Goal: Task Accomplishment & Management: Manage account settings

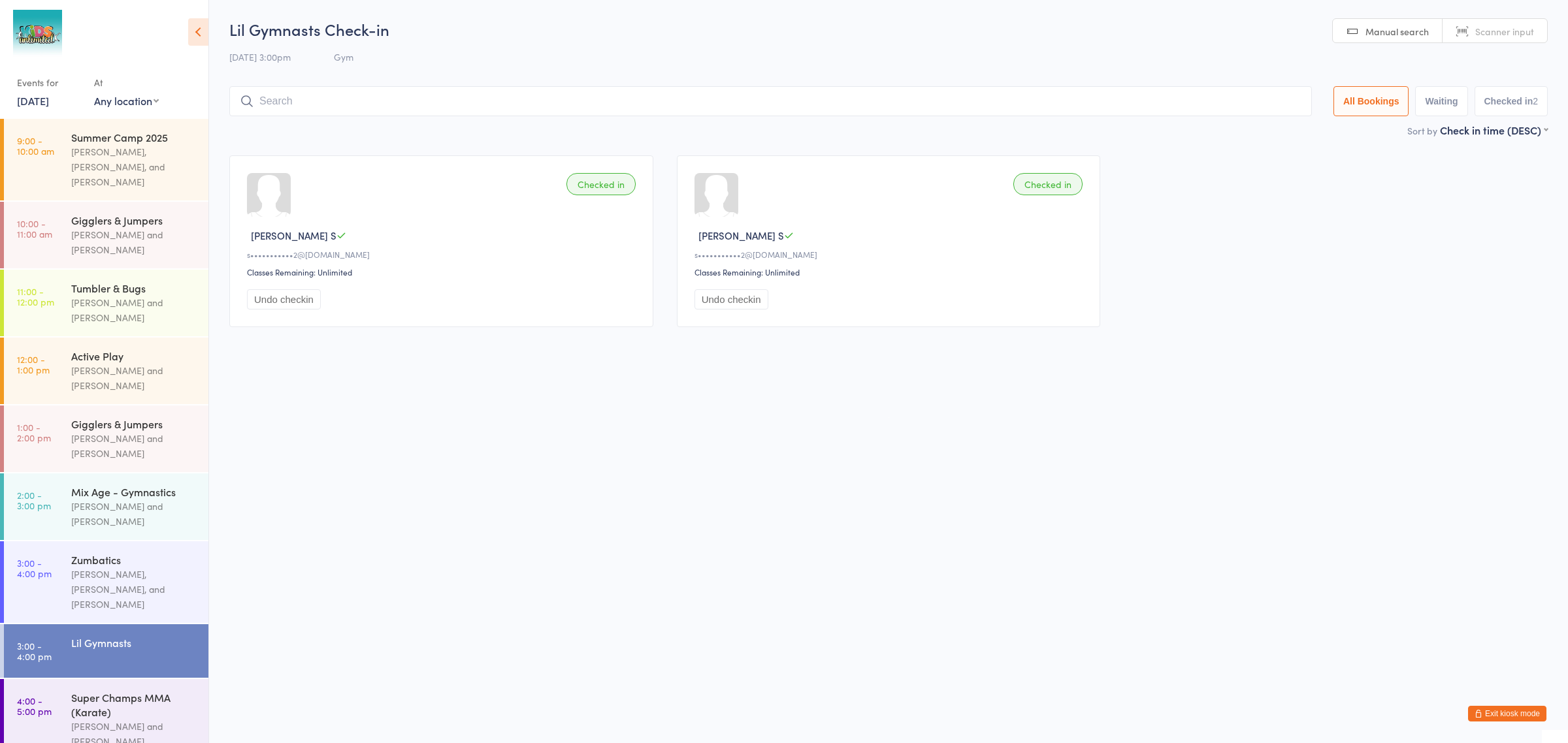
click at [1511, 713] on button "Exit kiosk mode" at bounding box center [1507, 714] width 78 height 16
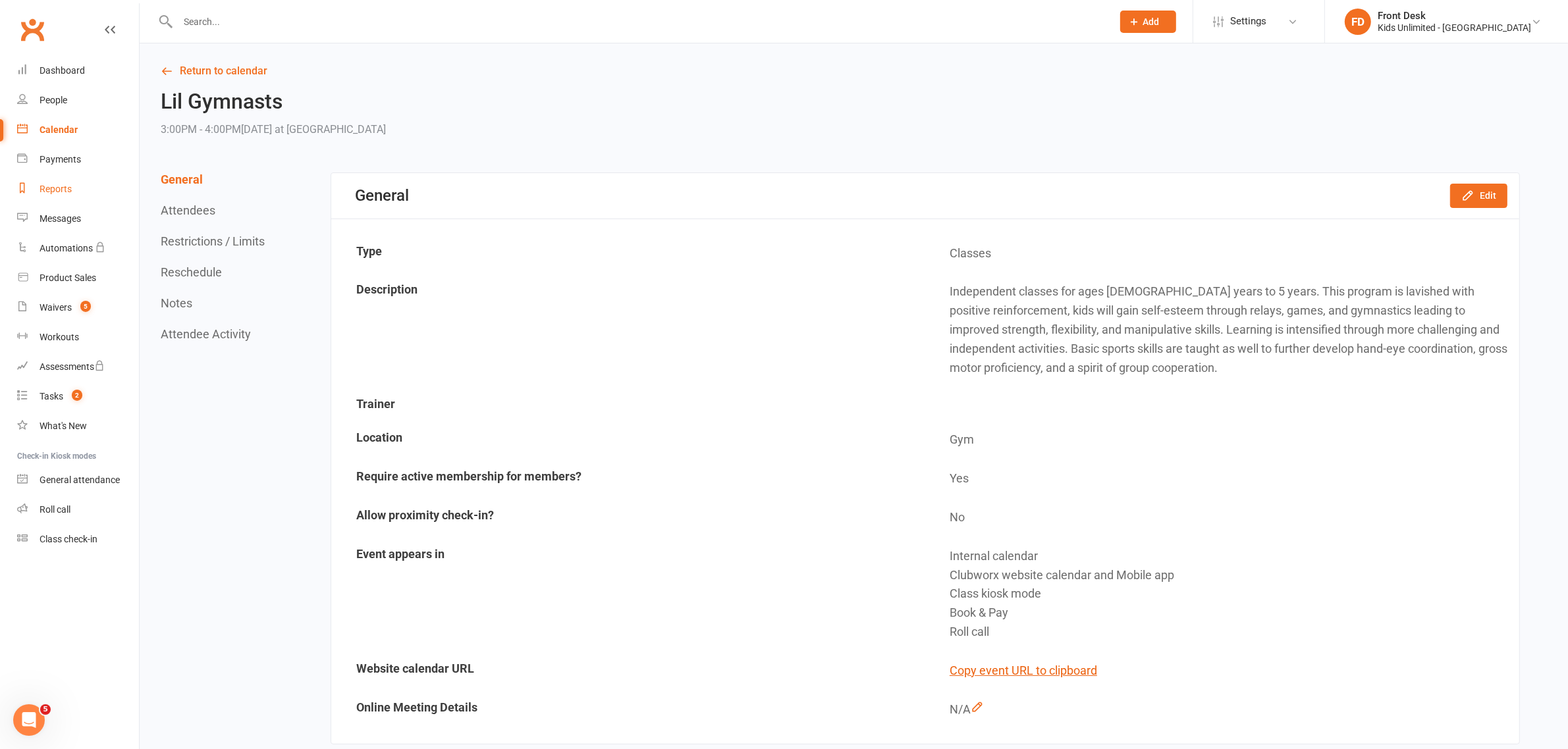
click at [51, 186] on div "Reports" at bounding box center [56, 188] width 32 height 10
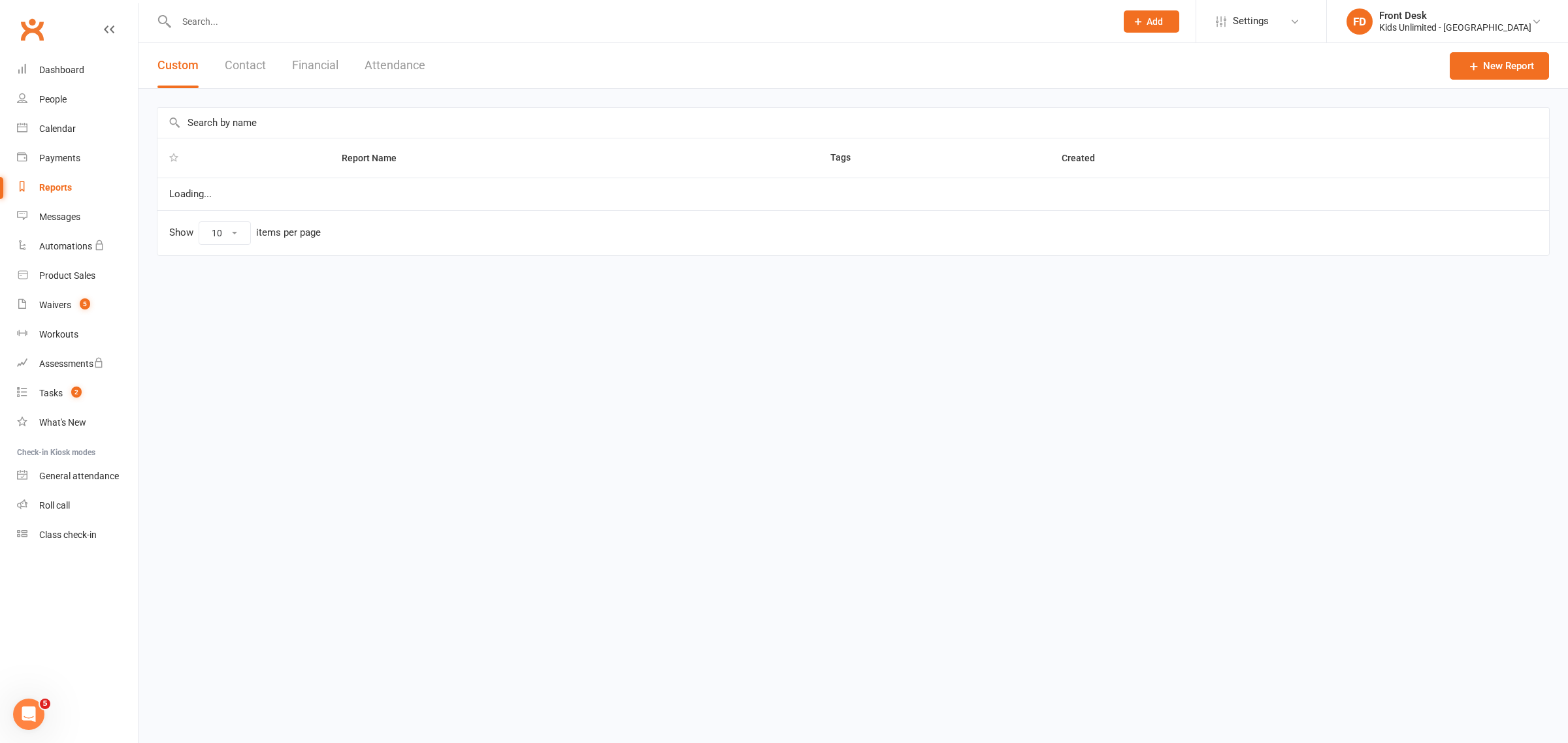
select select "100"
click at [324, 64] on button "Financial" at bounding box center [315, 65] width 46 height 45
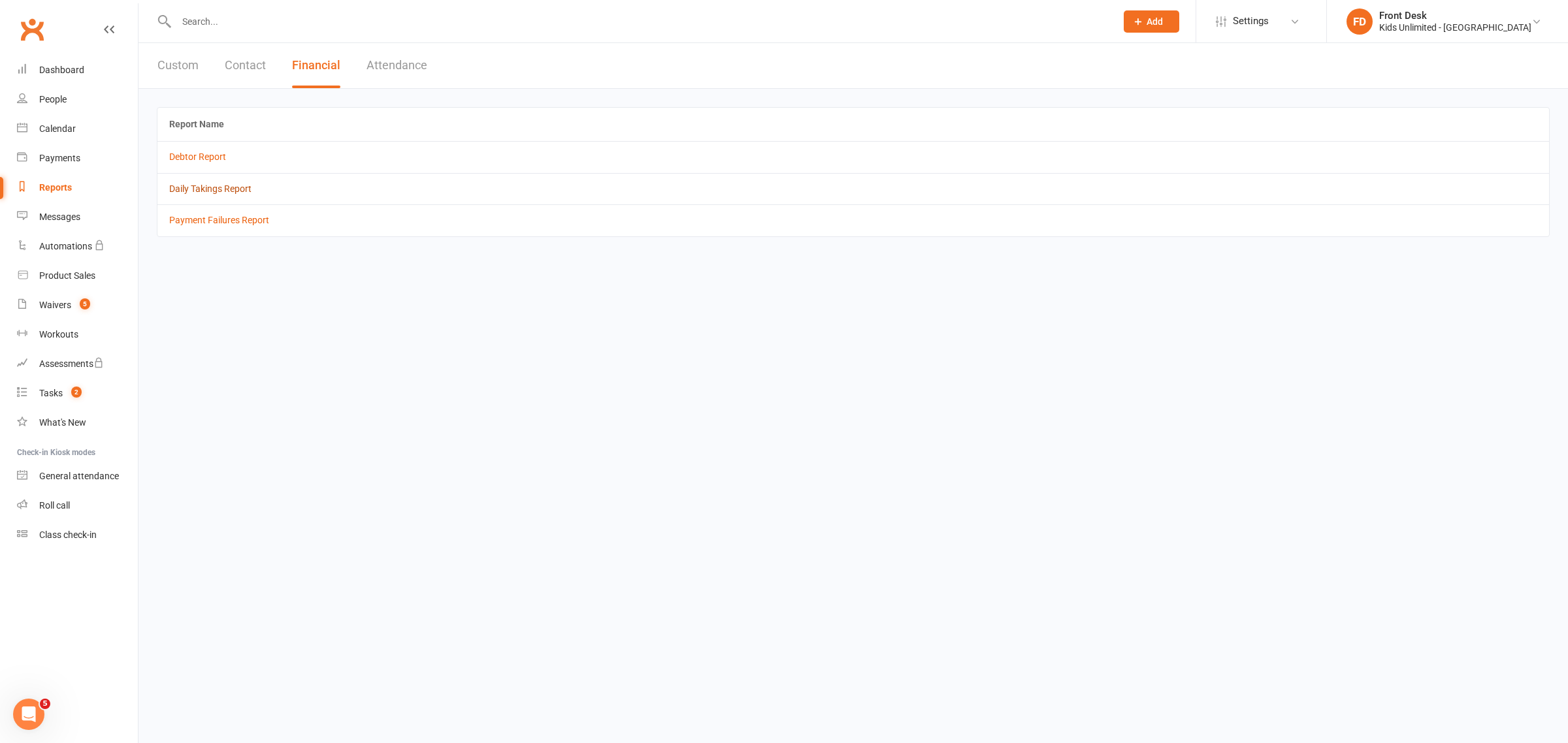
click at [224, 190] on link "Daily Takings Report" at bounding box center [210, 188] width 82 height 10
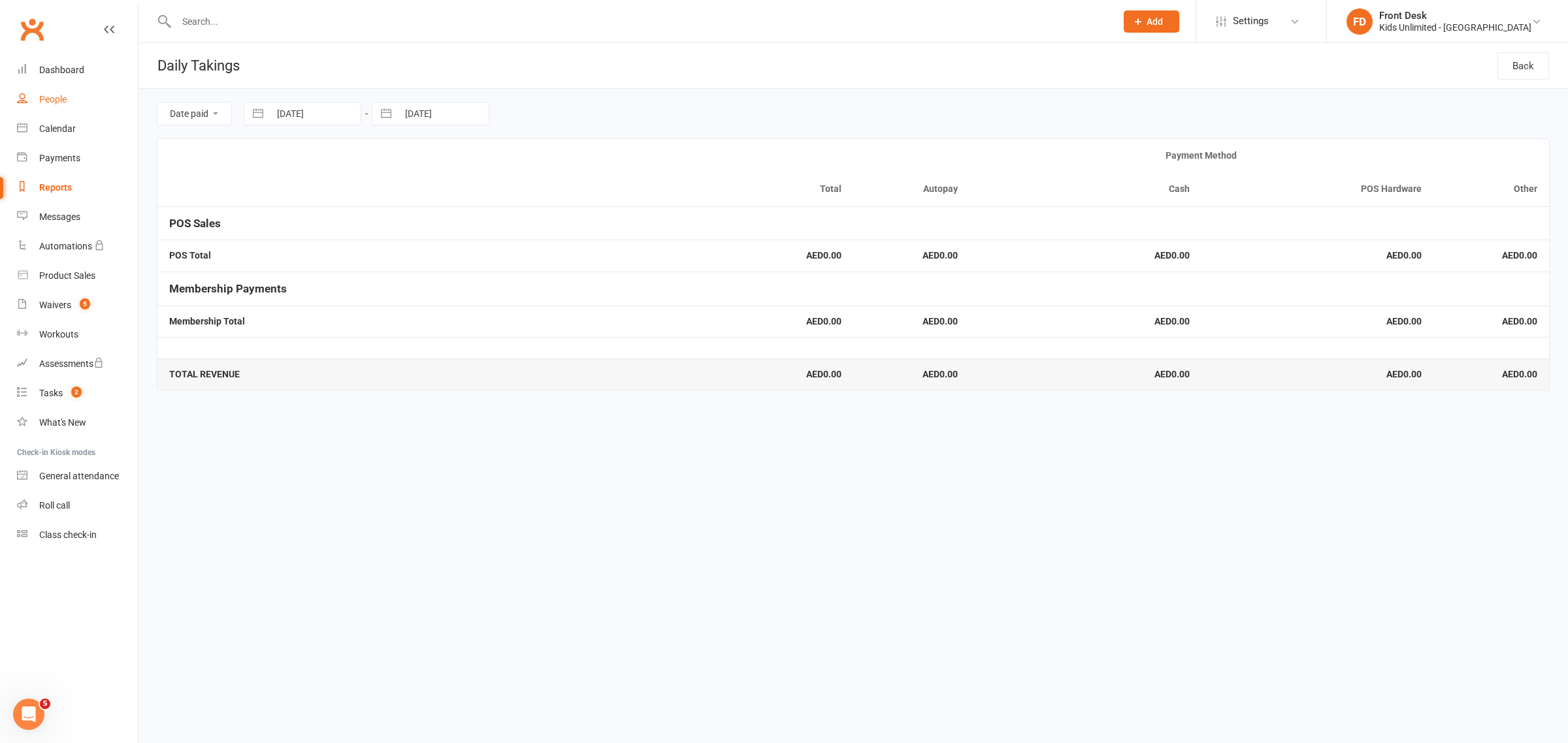
click at [44, 105] on link "People" at bounding box center [78, 100] width 121 height 29
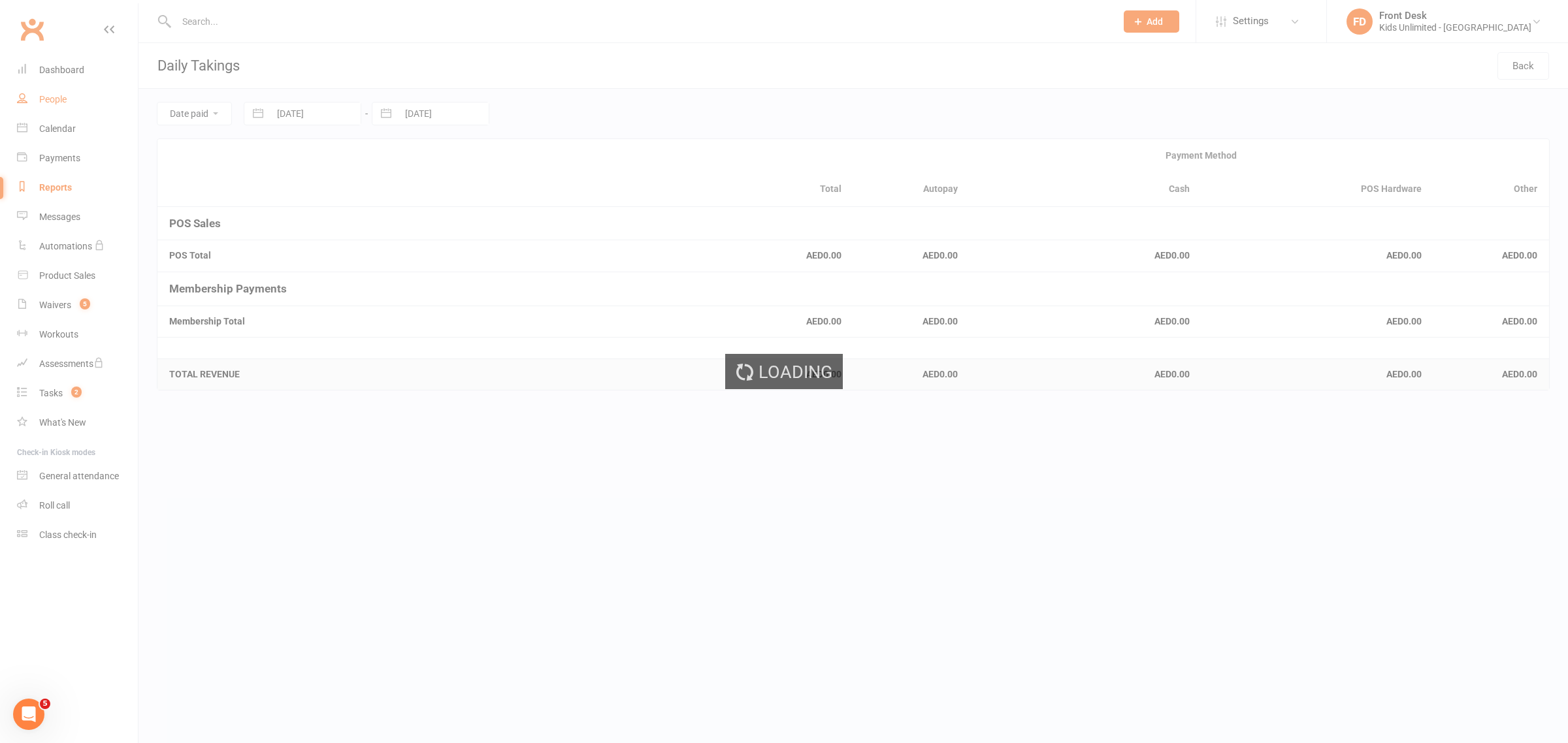
select select "100"
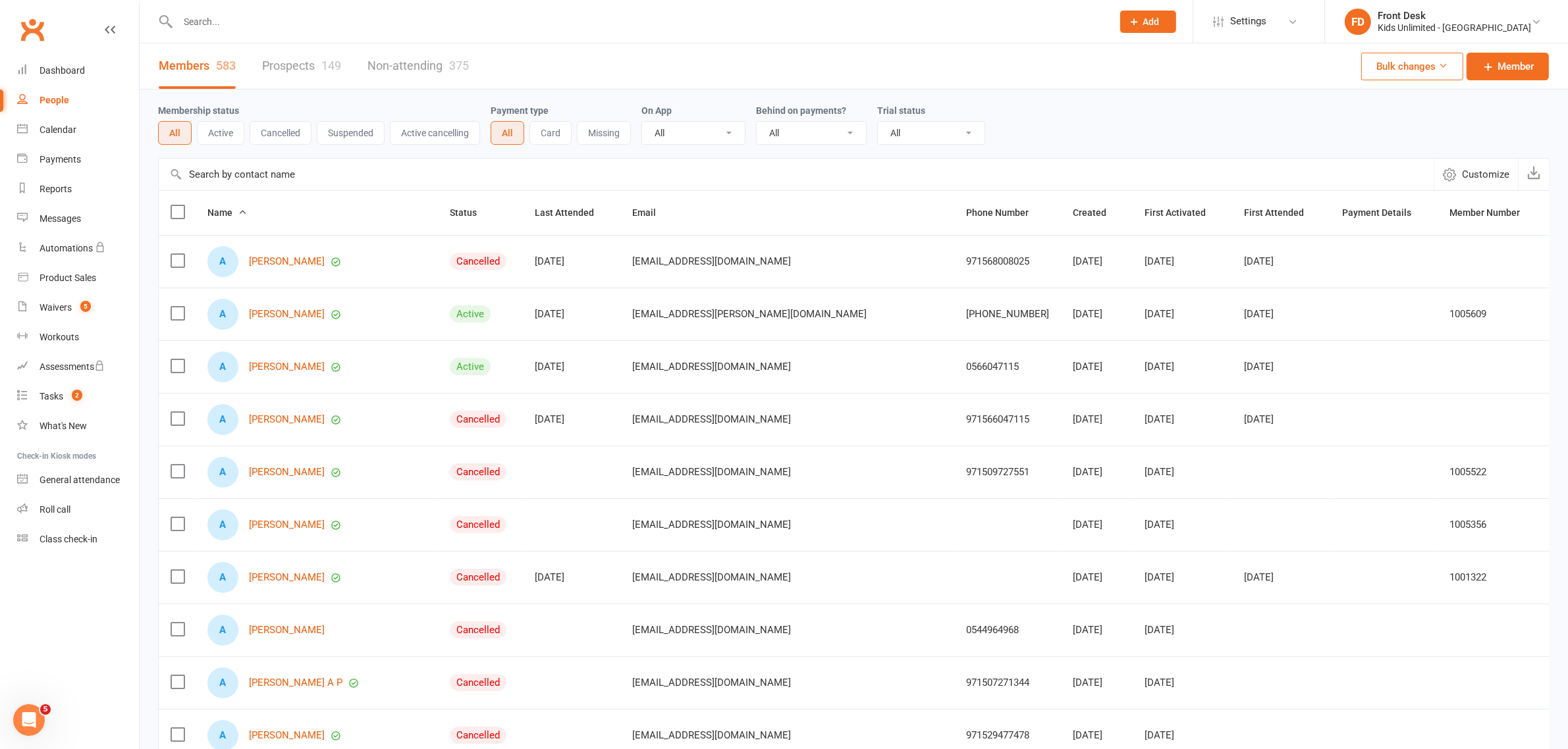
click at [271, 23] on input "text" at bounding box center [638, 22] width 929 height 18
type input "salah"
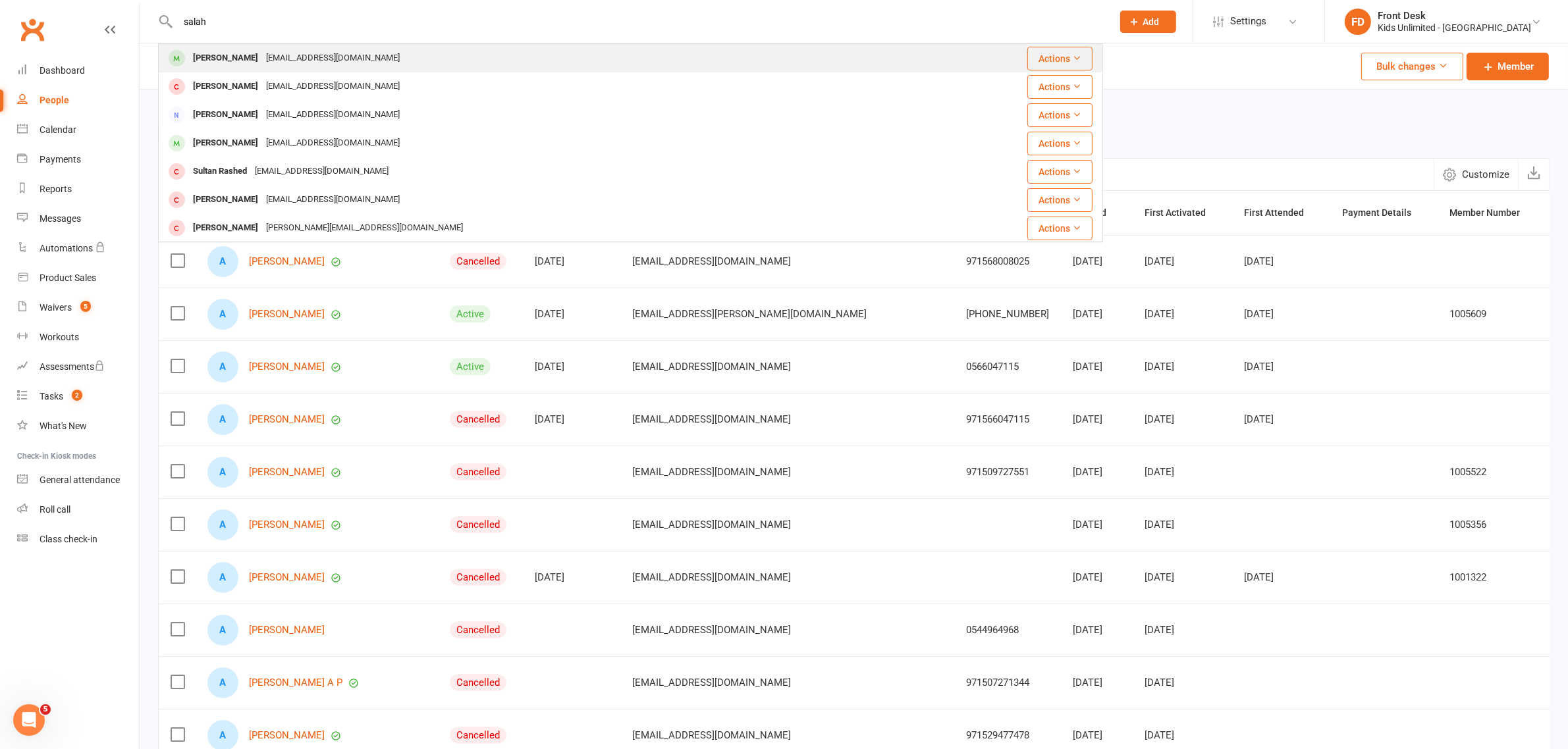
click at [228, 53] on div "[PERSON_NAME]" at bounding box center [225, 58] width 73 height 19
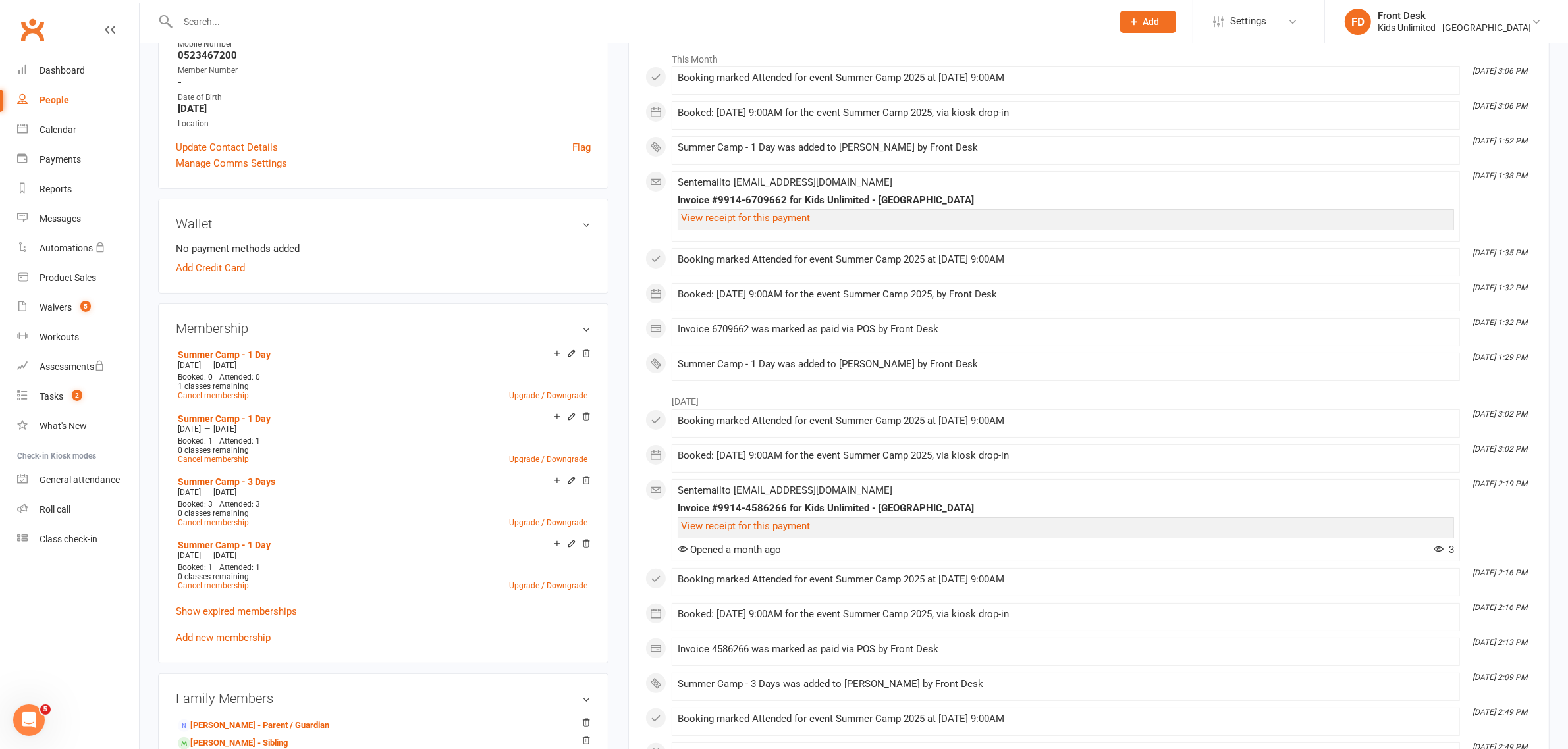
scroll to position [247, 0]
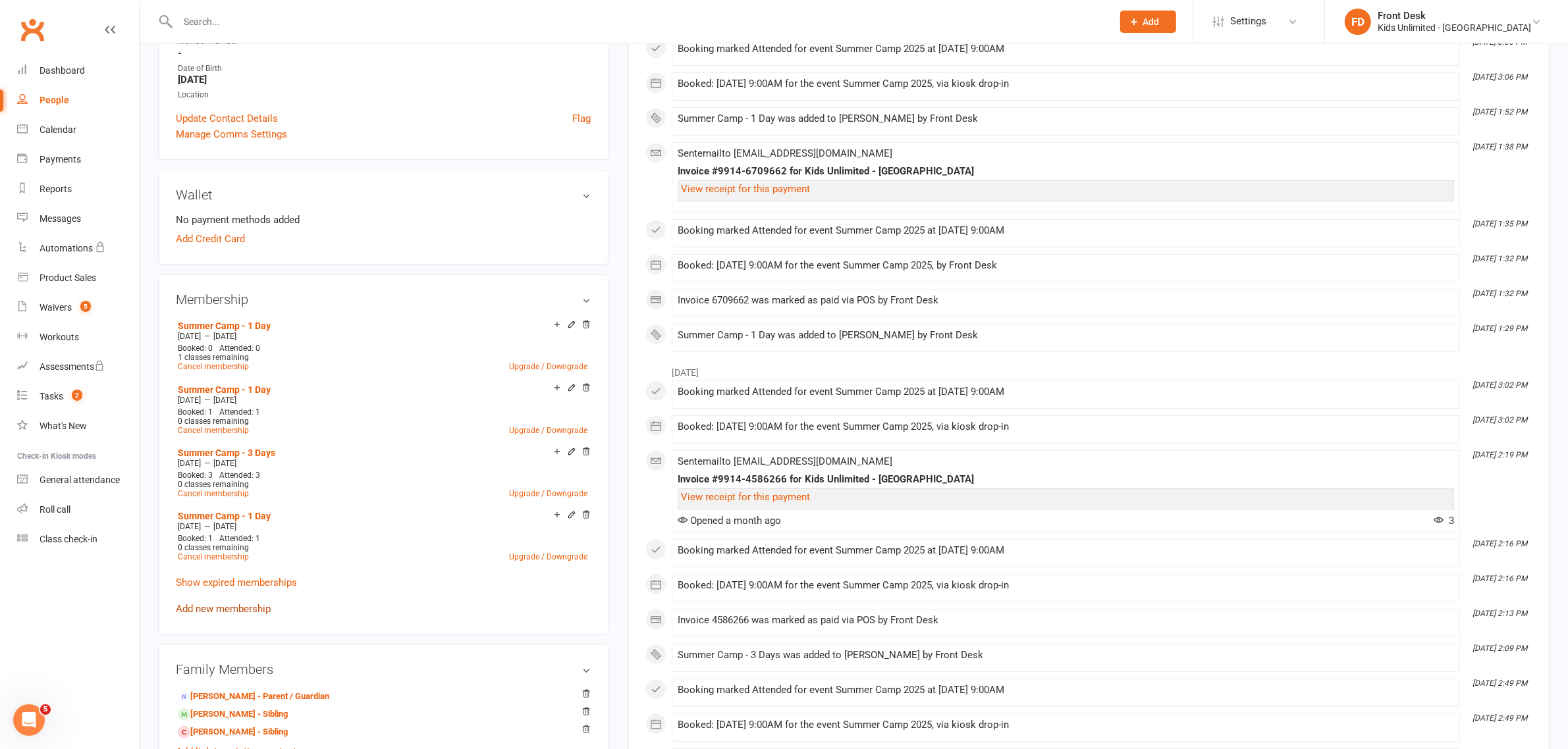
click at [232, 607] on link "Add new membership" at bounding box center [223, 609] width 95 height 12
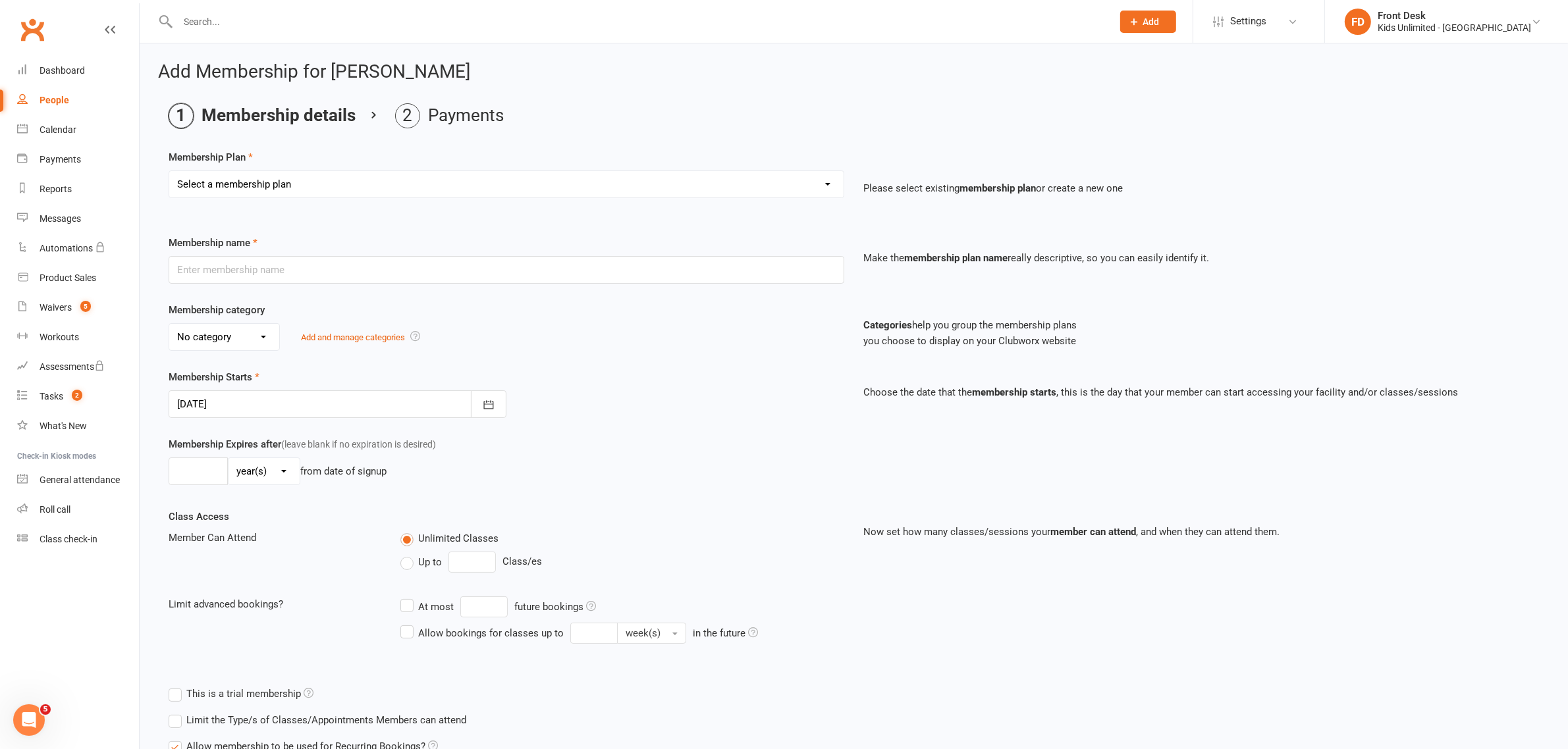
click at [828, 183] on select "Select a membership plan Create new Membership Plan Active Play - Free 1/2 Hour…" at bounding box center [506, 184] width 674 height 27
select select "12"
click at [169, 171] on select "Select a membership plan Create new Membership Plan Active Play - Free 1/2 Hour…" at bounding box center [506, 184] width 674 height 27
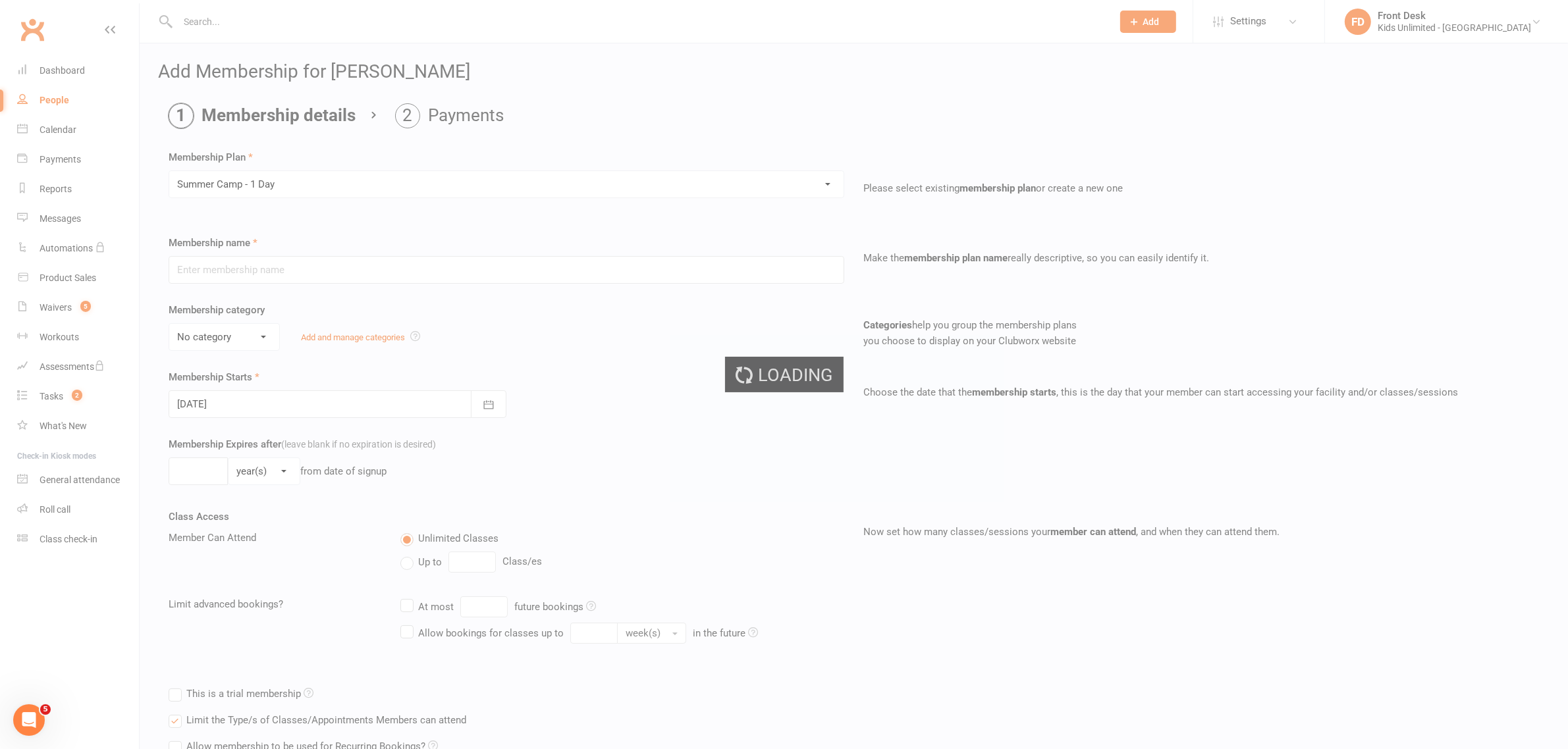
type input "Summer Camp - 1 Day"
select select "1"
type input "60"
select select "0"
type input "1"
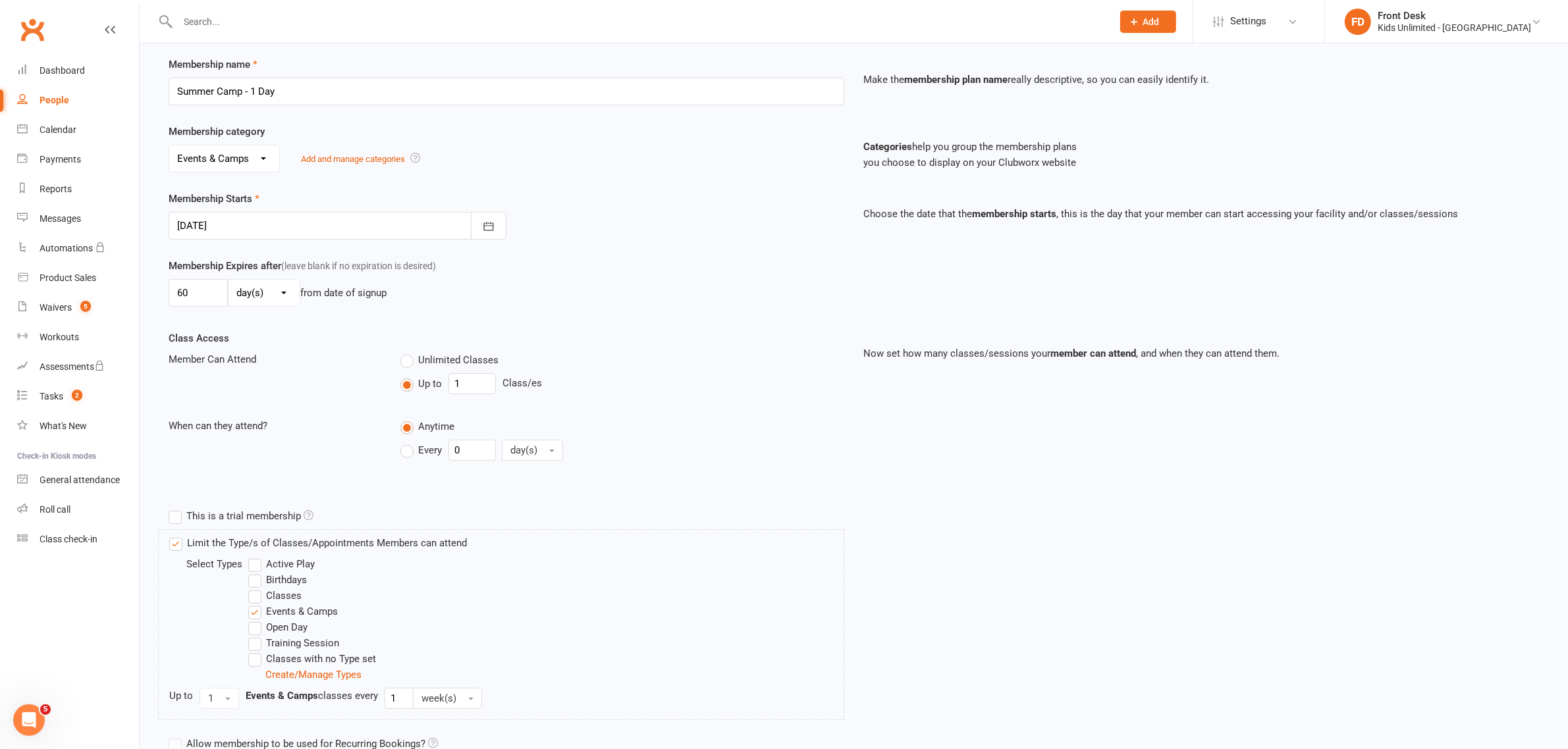
scroll to position [298, 0]
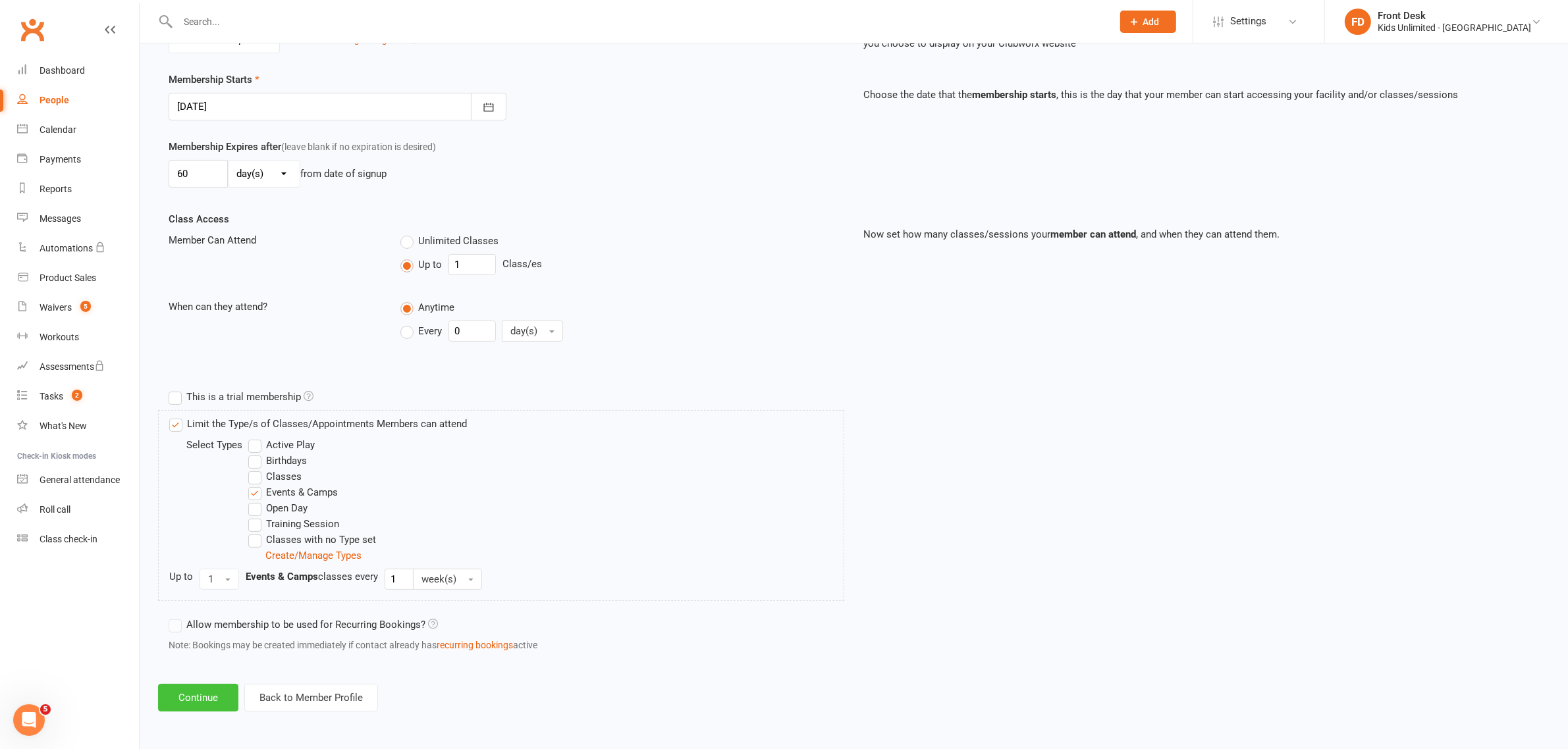
click at [196, 699] on button "Continue" at bounding box center [198, 698] width 80 height 28
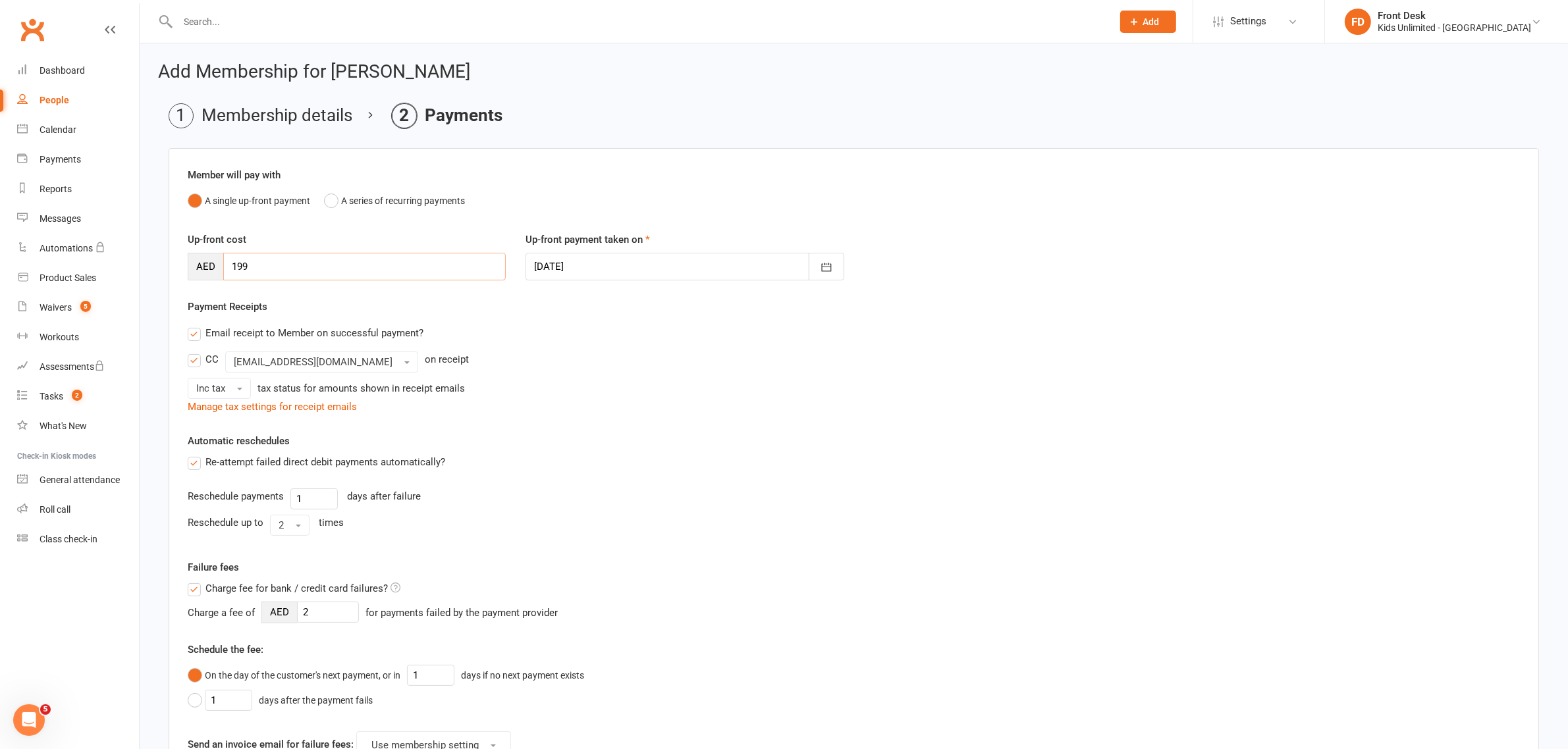
click at [410, 276] on input "199" at bounding box center [364, 267] width 283 height 28
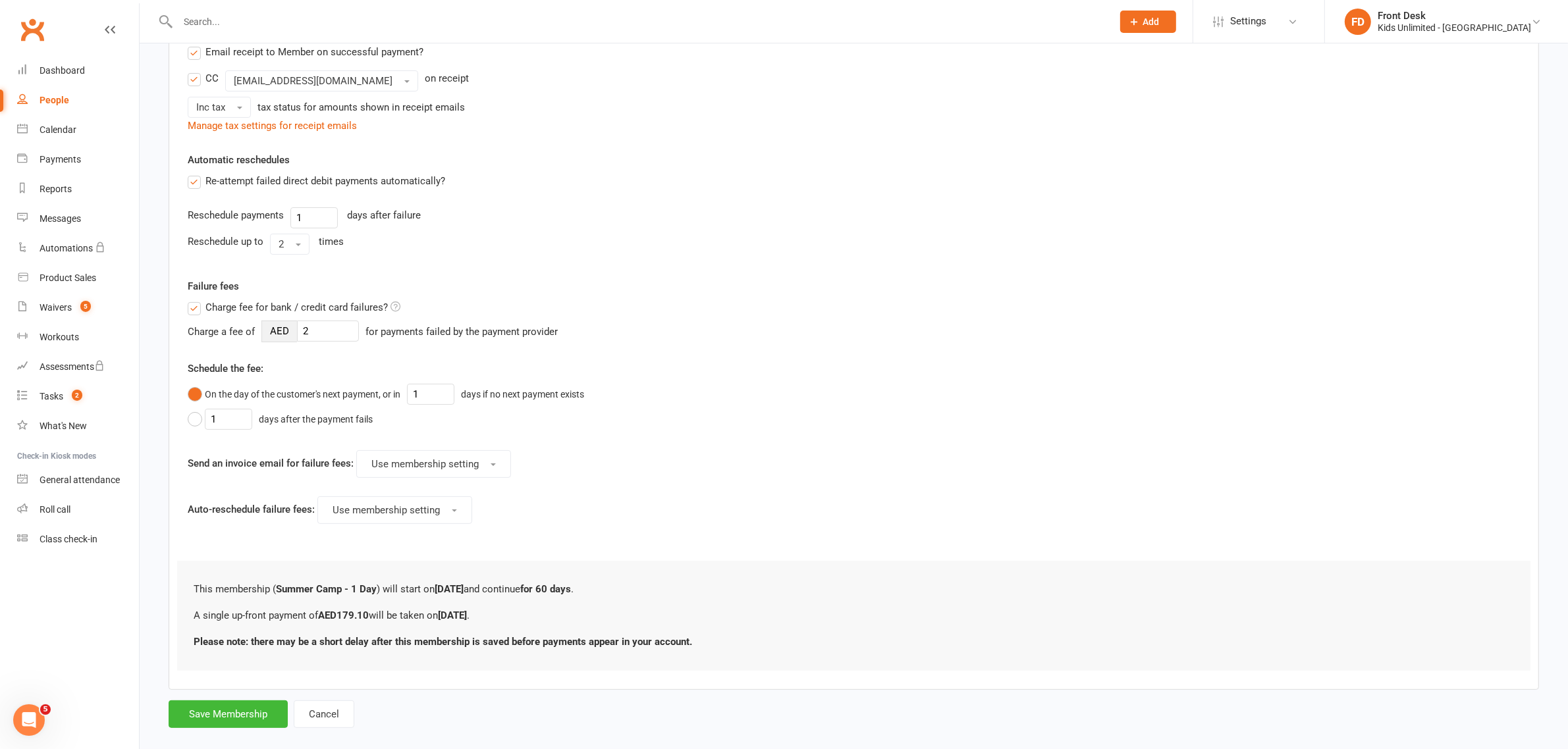
scroll to position [303, 0]
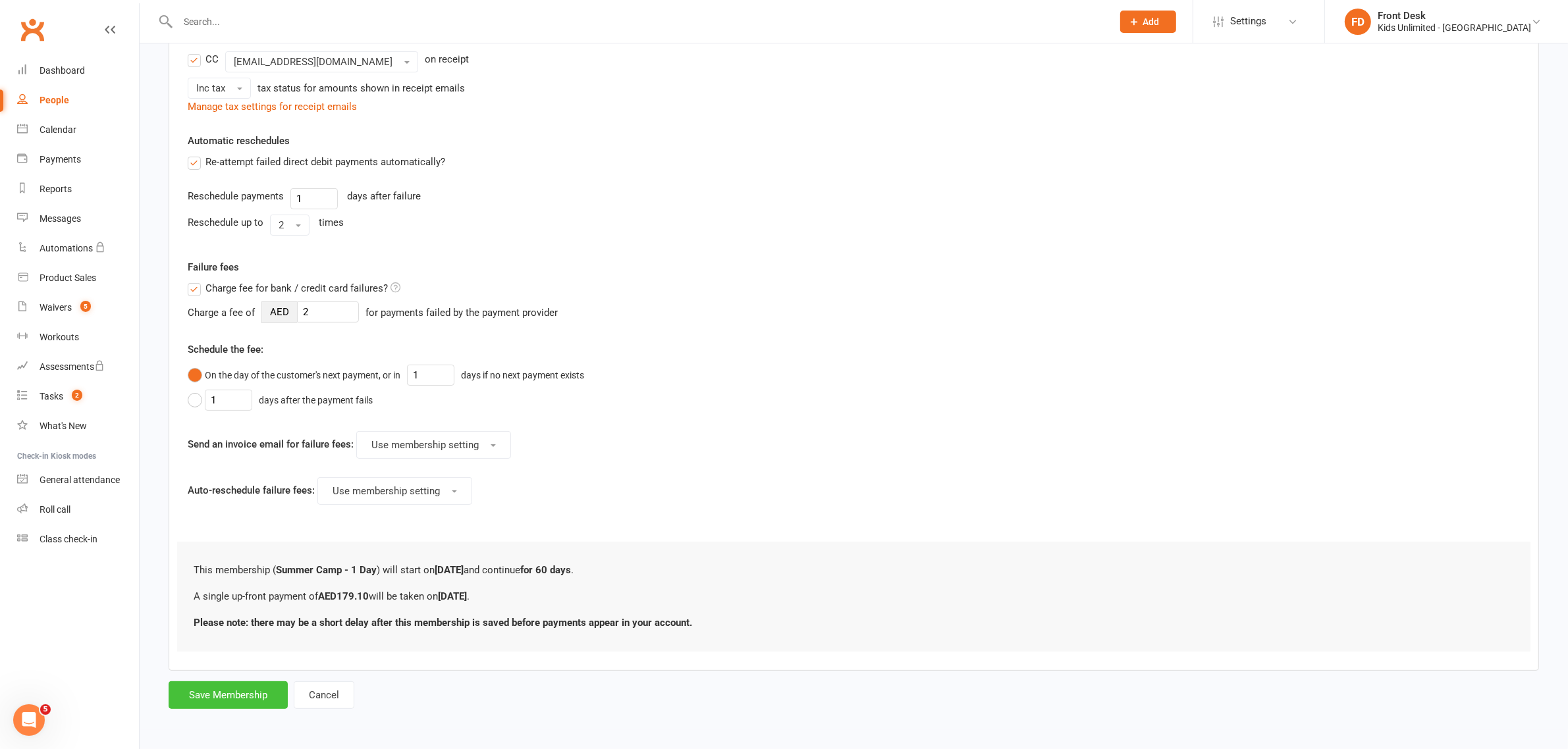
type input "179.1"
click at [215, 695] on button "Save Membership" at bounding box center [228, 695] width 119 height 28
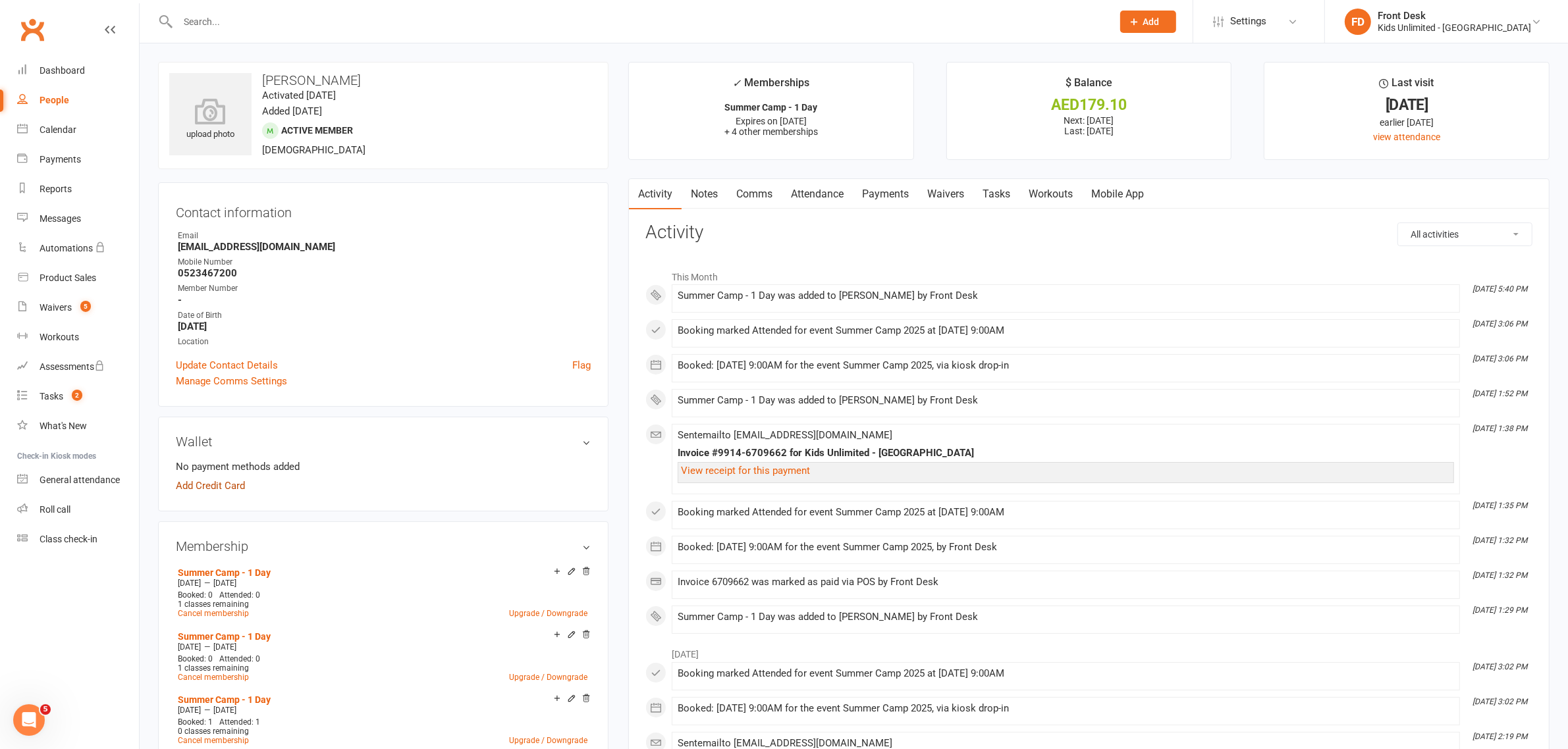
scroll to position [82, 0]
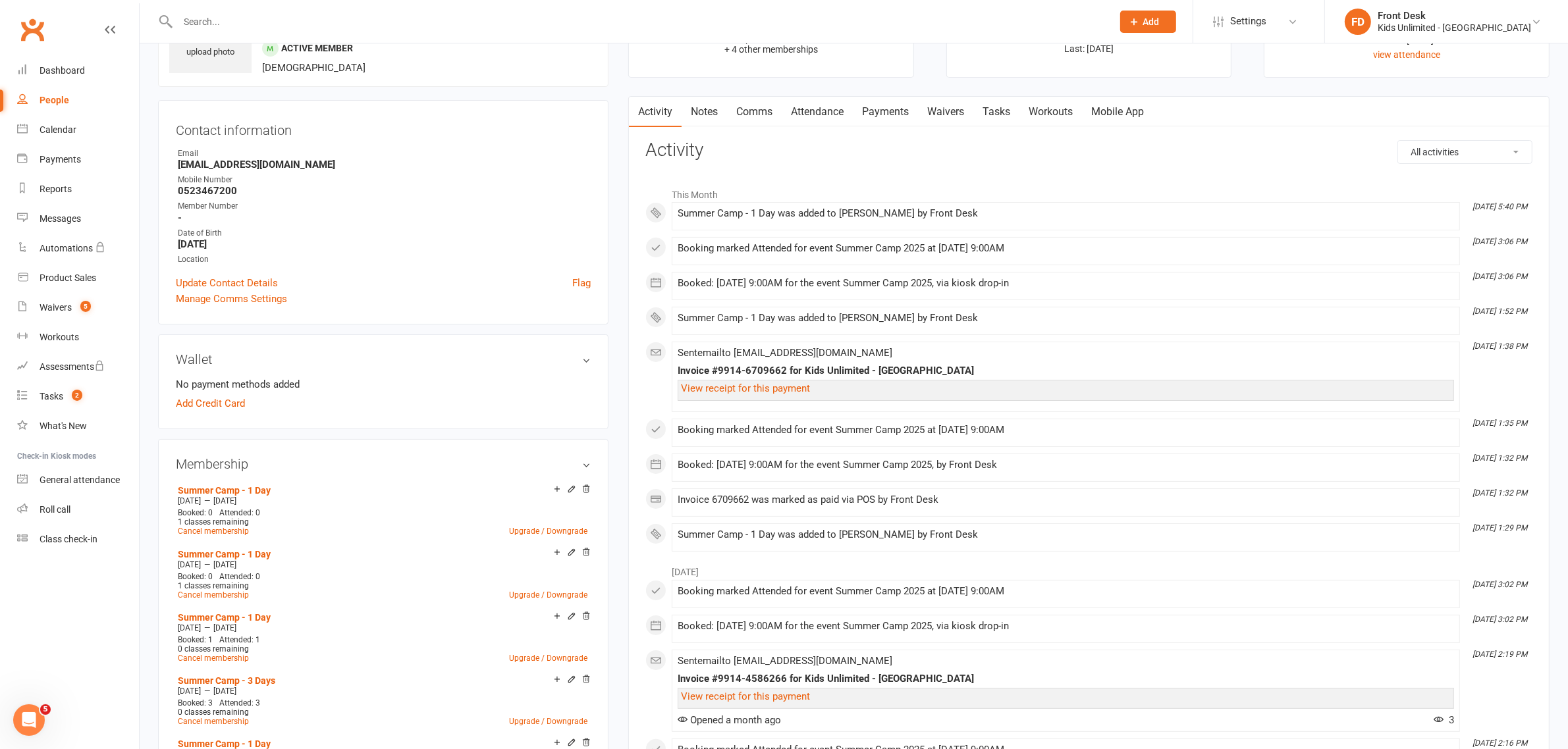
click at [818, 110] on link "Attendance" at bounding box center [818, 112] width 71 height 30
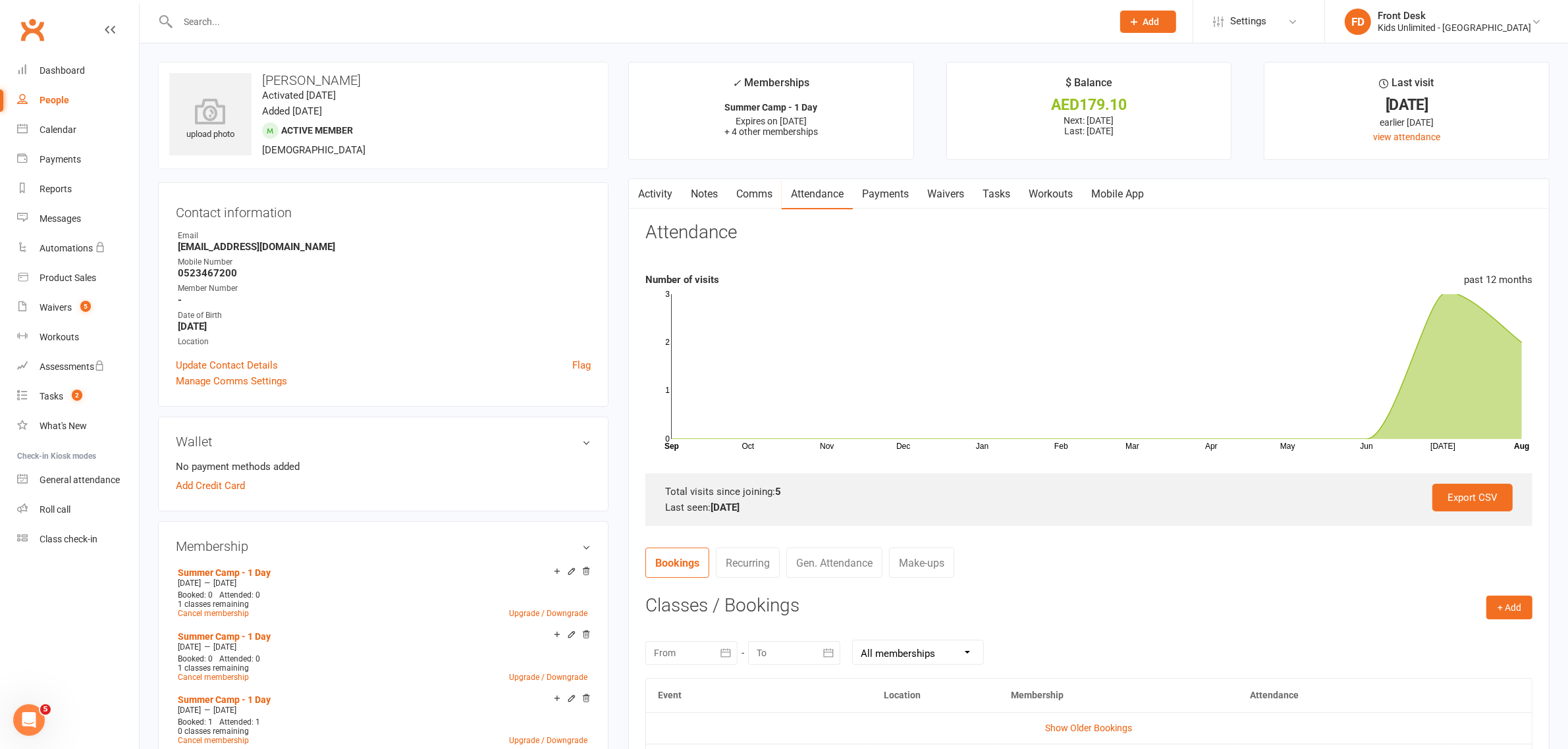
click at [884, 189] on link "Payments" at bounding box center [885, 194] width 65 height 30
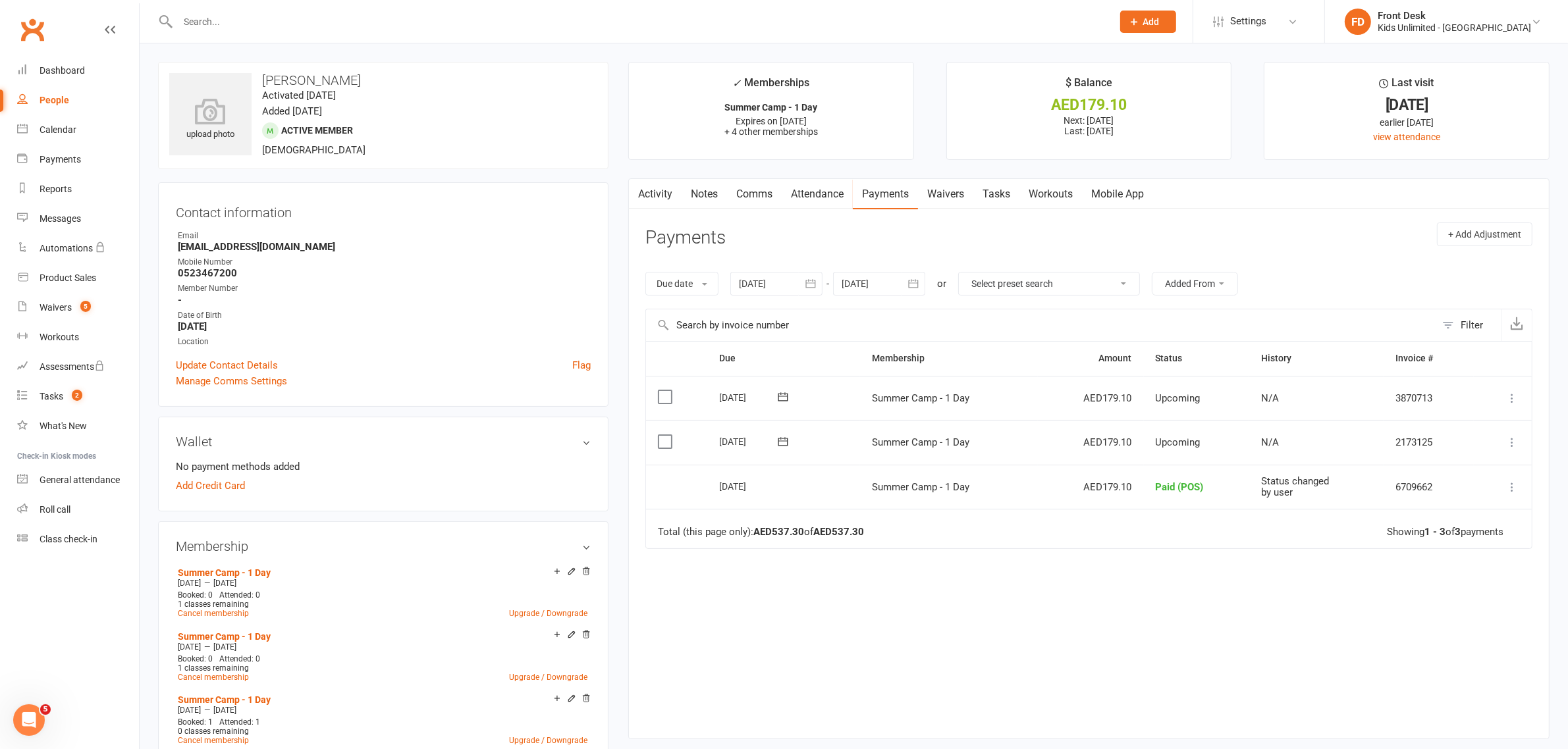
click at [664, 445] on label at bounding box center [666, 441] width 17 height 13
click at [664, 435] on input "checkbox" at bounding box center [662, 435] width 8 height 0
click at [1529, 718] on icon "button" at bounding box center [1530, 718] width 10 height 10
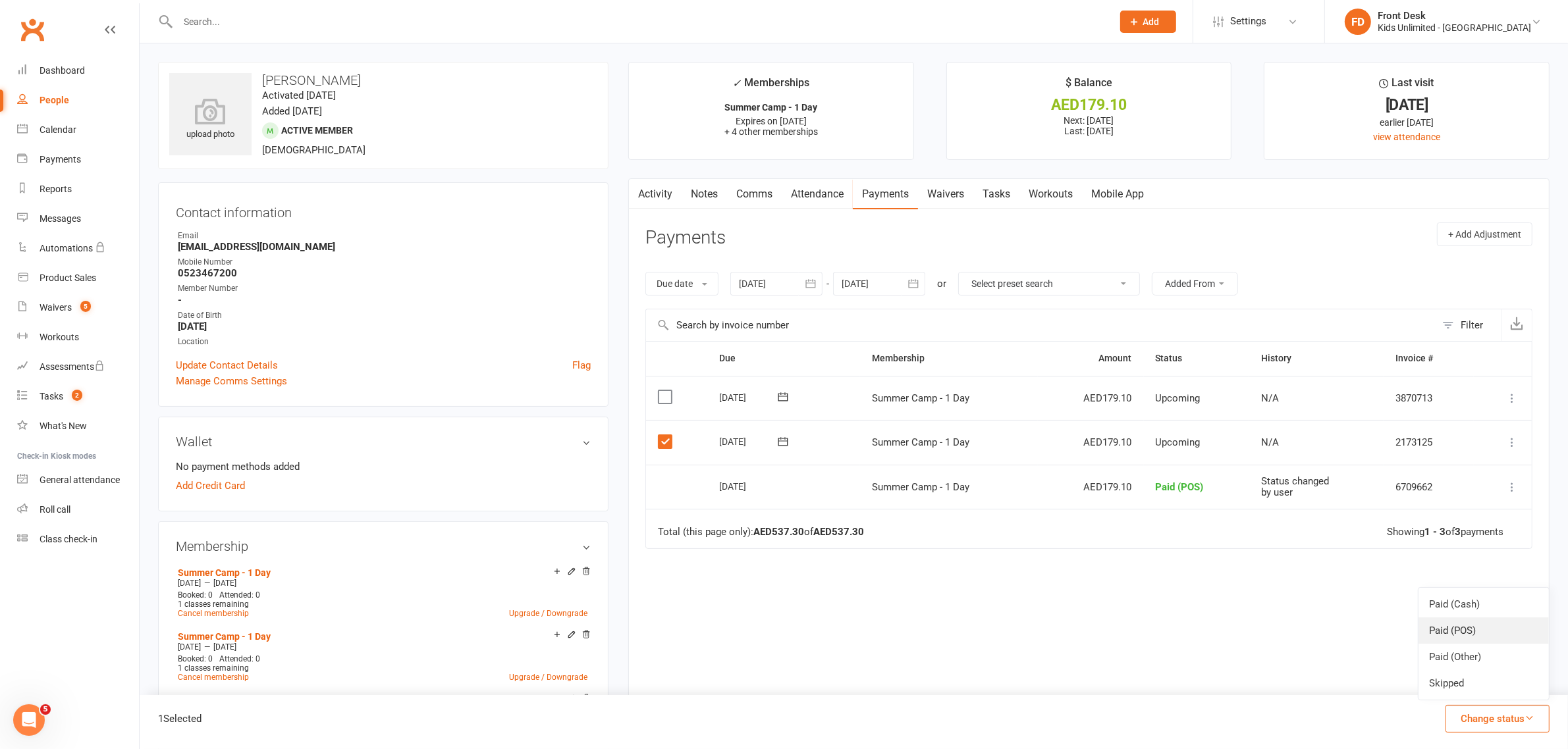
click at [1469, 628] on link "Paid (POS)" at bounding box center [1484, 631] width 131 height 27
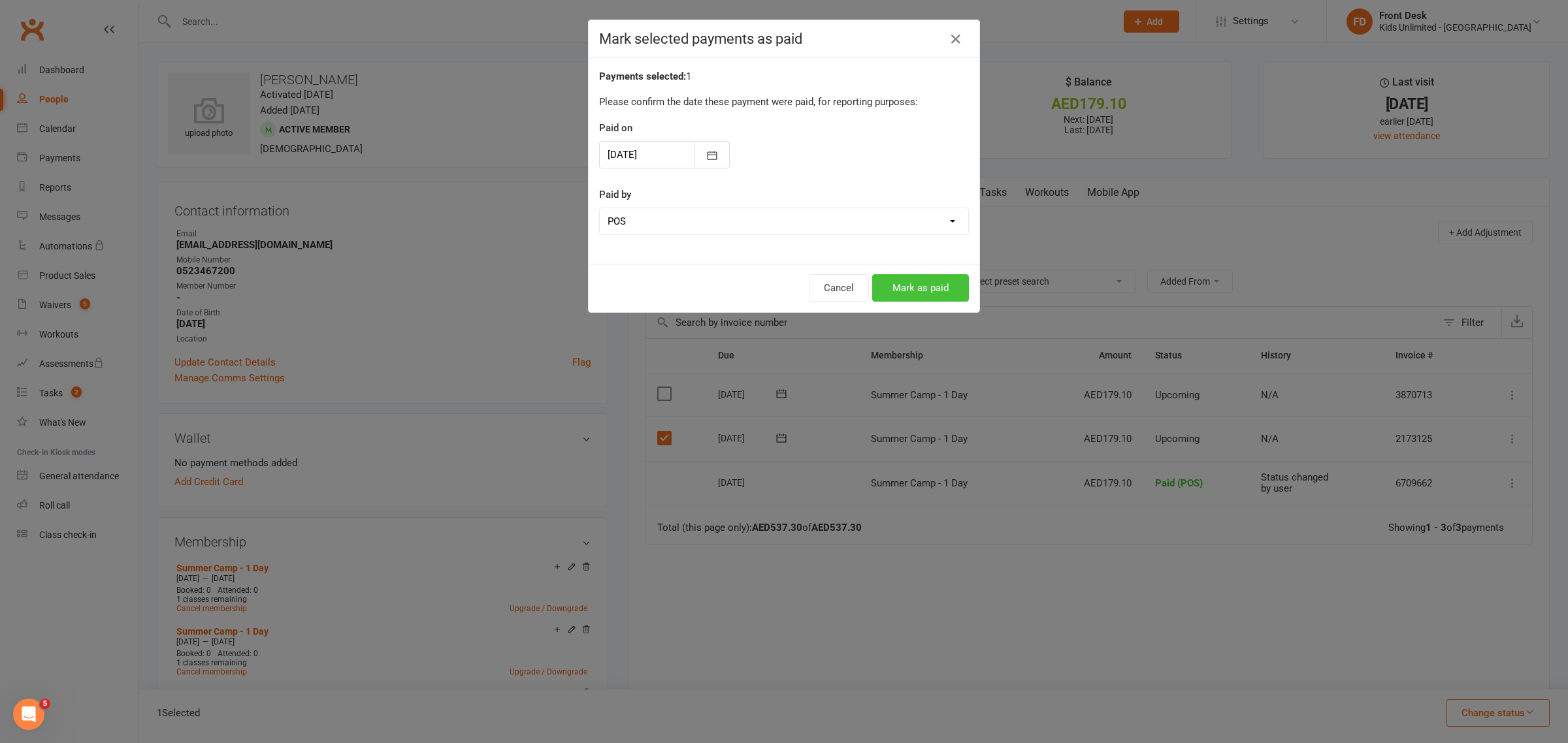
click at [916, 287] on button "Mark as paid" at bounding box center [920, 288] width 97 height 28
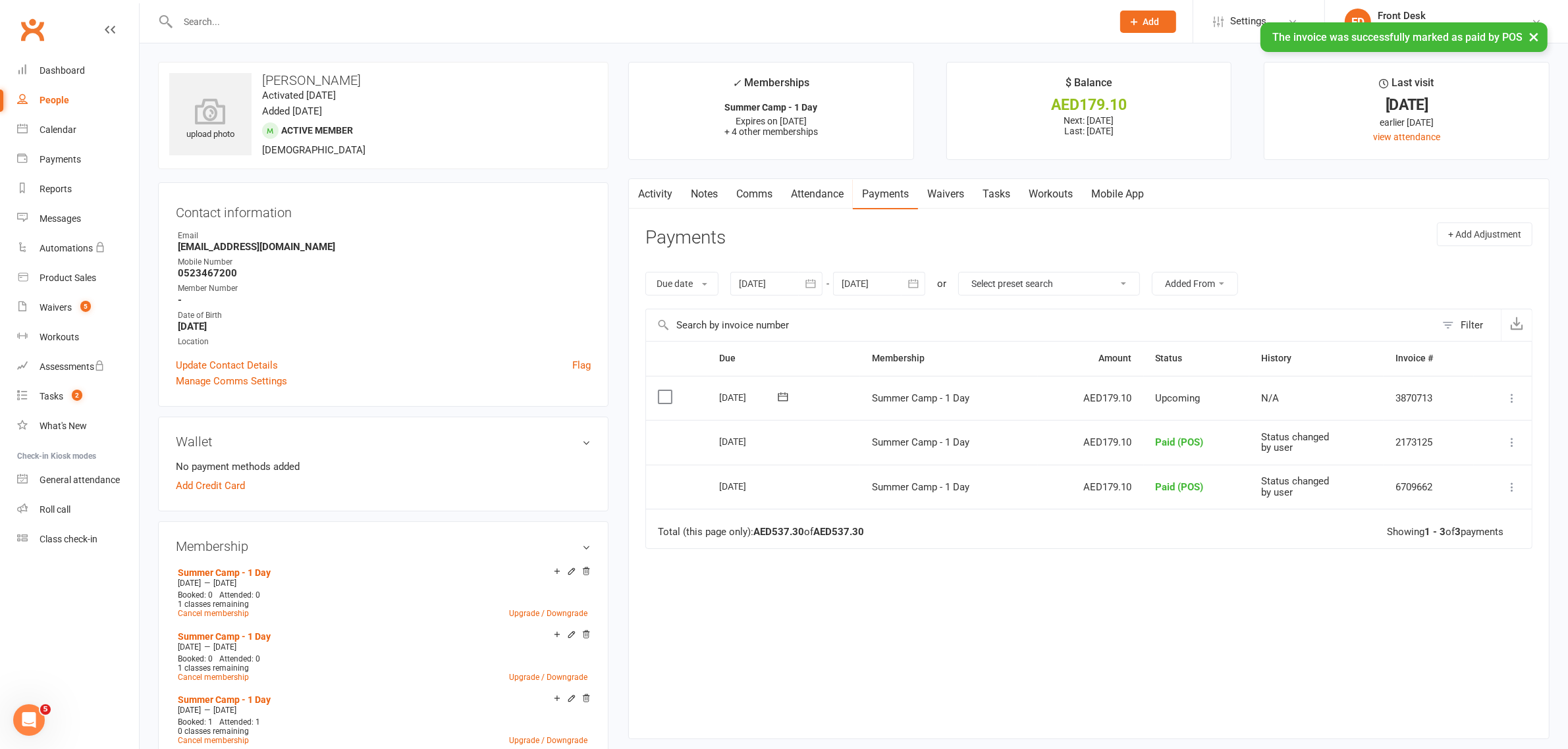
click at [1513, 405] on icon at bounding box center [1511, 398] width 13 height 13
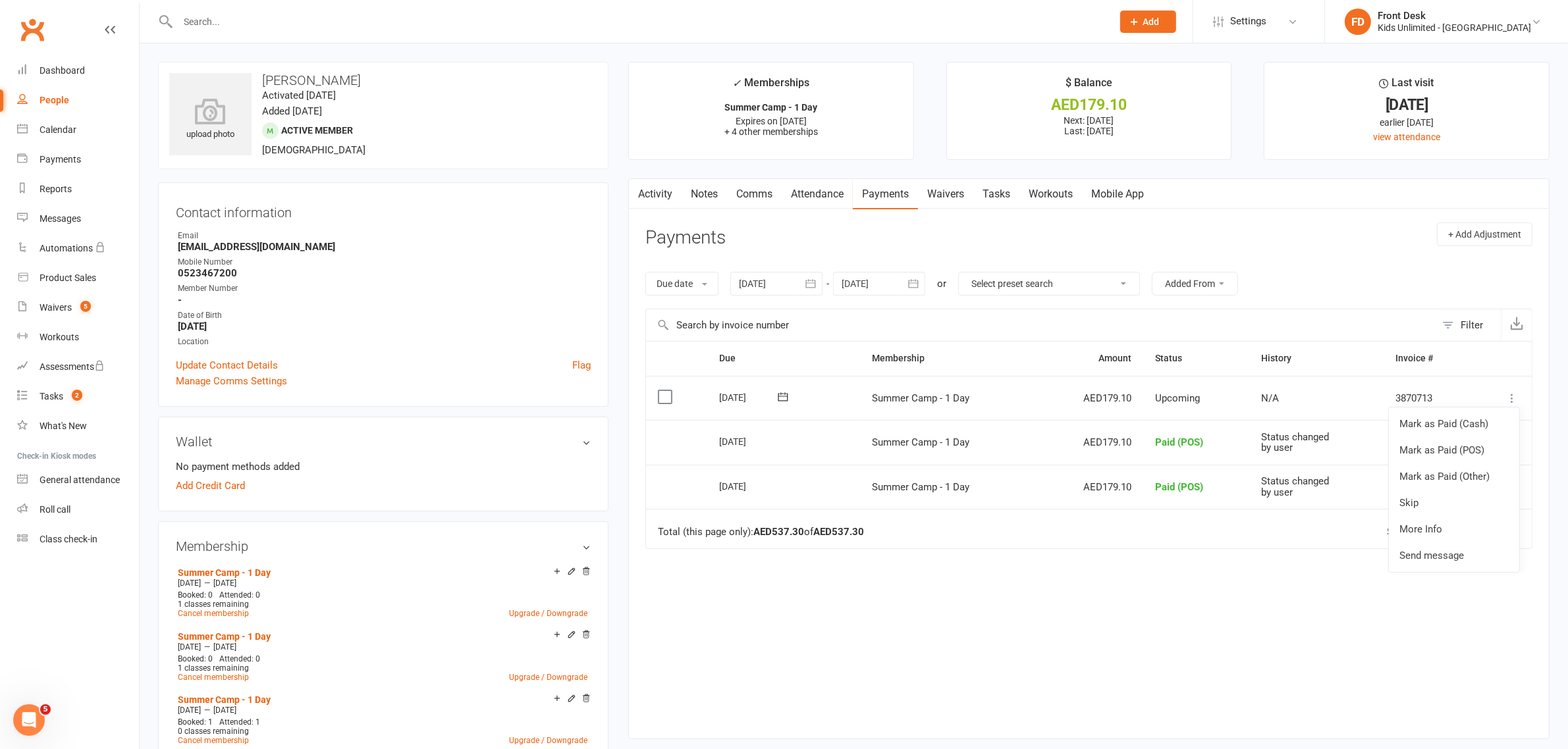
click at [774, 657] on div "Due Contact Membership Amount Status History Invoice # Select this [DATE] [PERS…" at bounding box center [1088, 530] width 887 height 377
click at [586, 571] on icon at bounding box center [586, 571] width 9 height 9
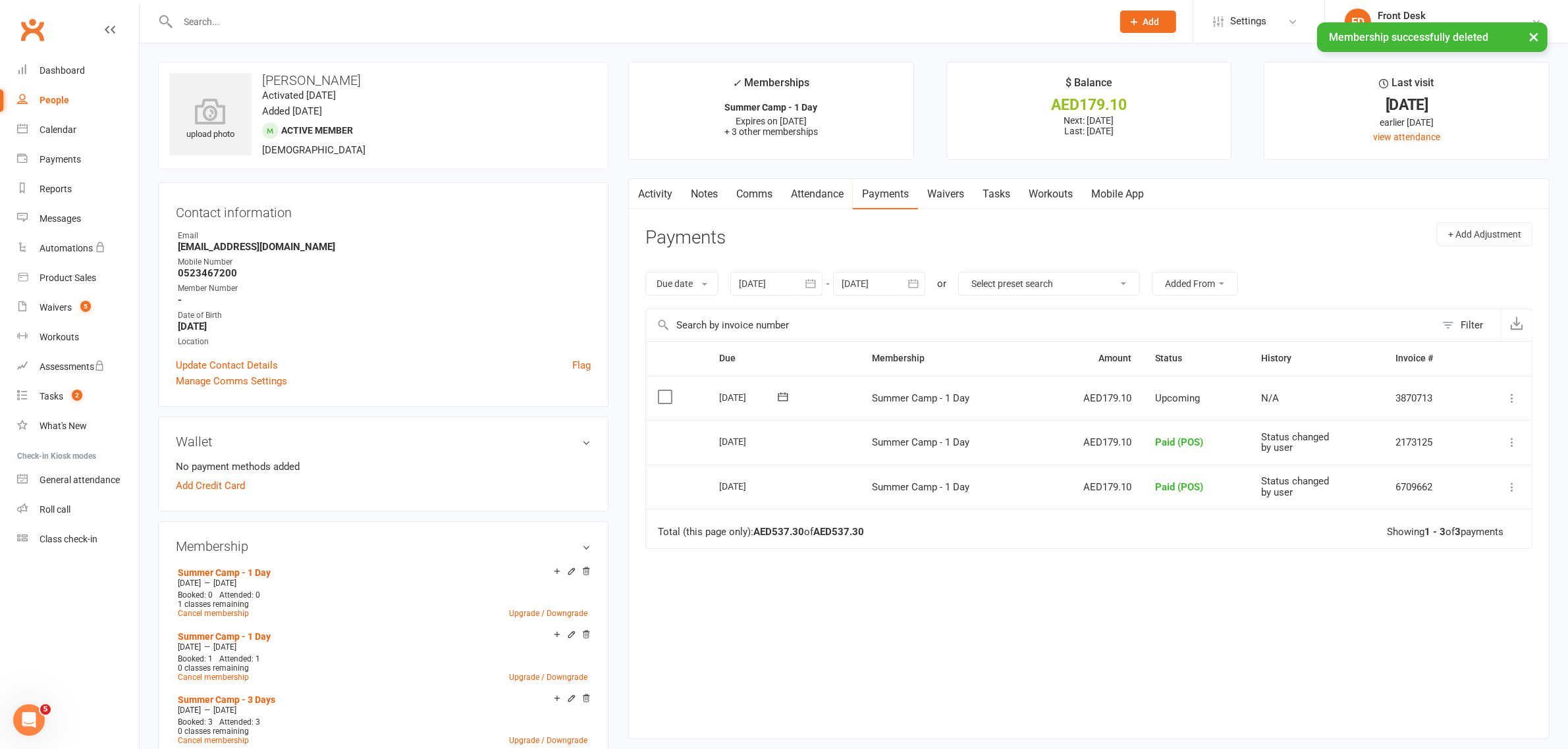
click at [864, 679] on div "Due Contact Membership Amount Status History Invoice # Select this [DATE] [PERS…" at bounding box center [1088, 530] width 887 height 377
click at [1510, 399] on icon at bounding box center [1511, 398] width 13 height 13
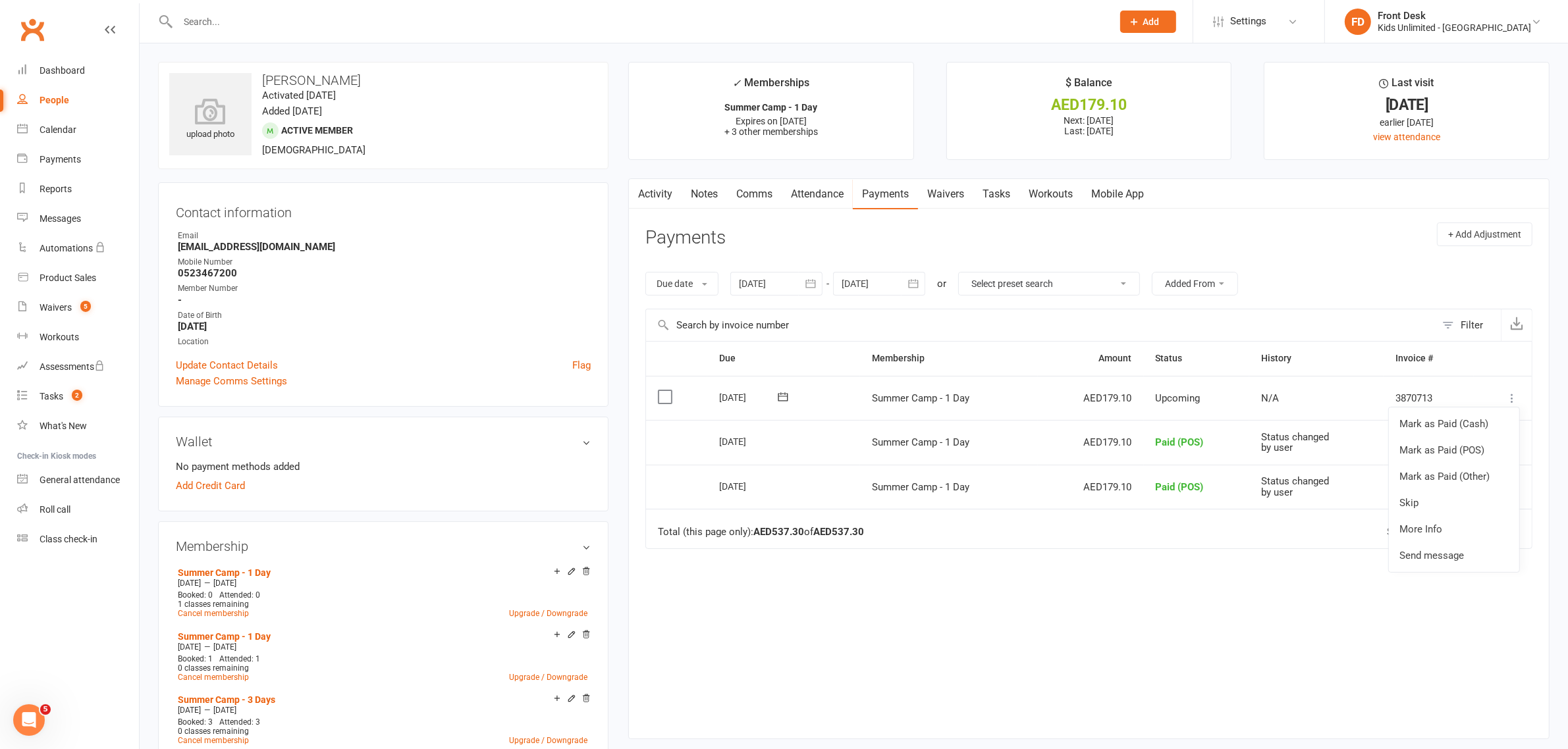
click at [945, 640] on div "Due Contact Membership Amount Status History Invoice # Select this [DATE] [PERS…" at bounding box center [1088, 530] width 887 height 377
click at [221, 673] on link "Cancel membership" at bounding box center [214, 677] width 71 height 9
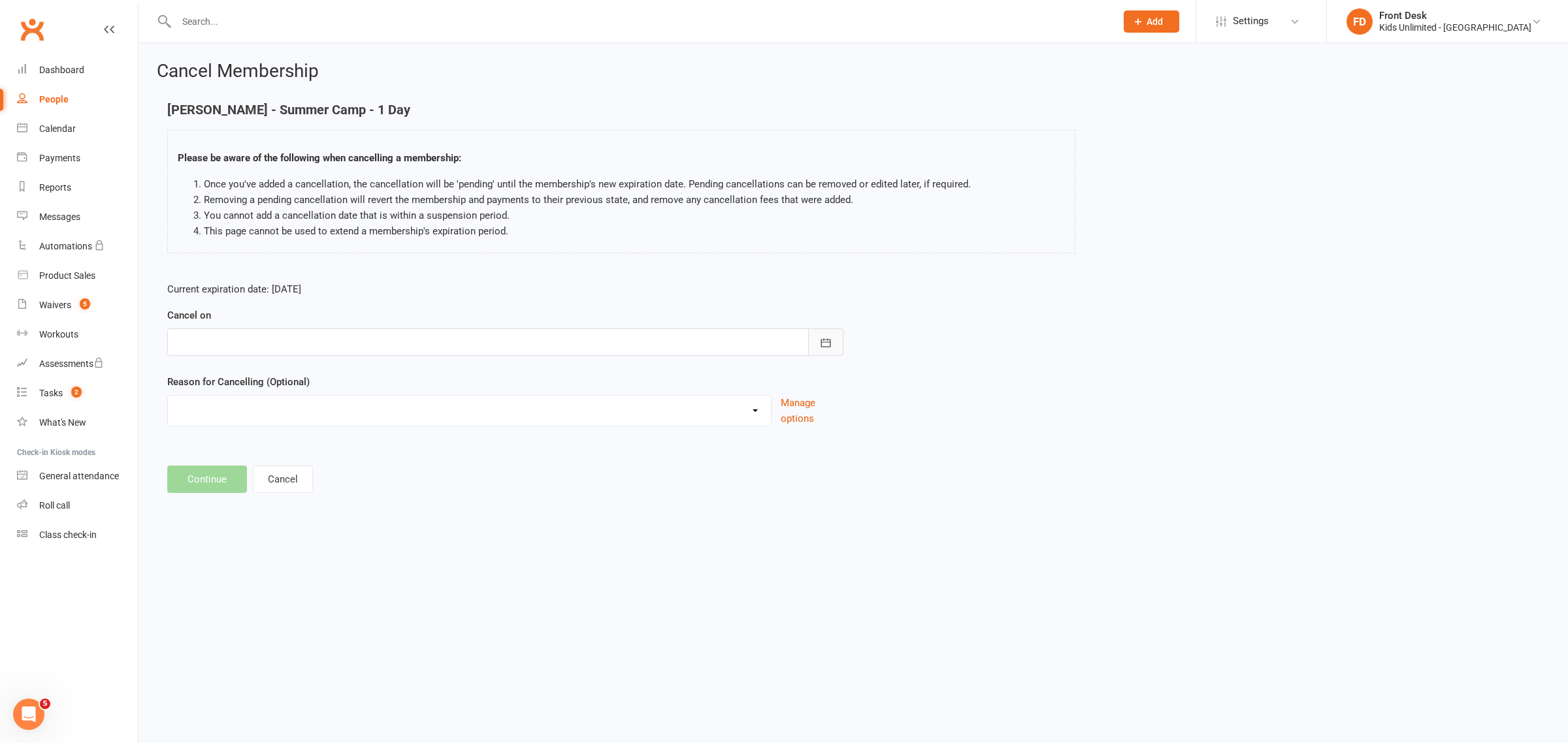
click at [823, 343] on icon "button" at bounding box center [826, 343] width 13 height 13
click at [359, 472] on span "15" at bounding box center [364, 474] width 10 height 10
type input "[DATE]"
click at [756, 413] on select "Holiday Injury Upgrade Other reason" at bounding box center [469, 409] width 603 height 26
select select "3"
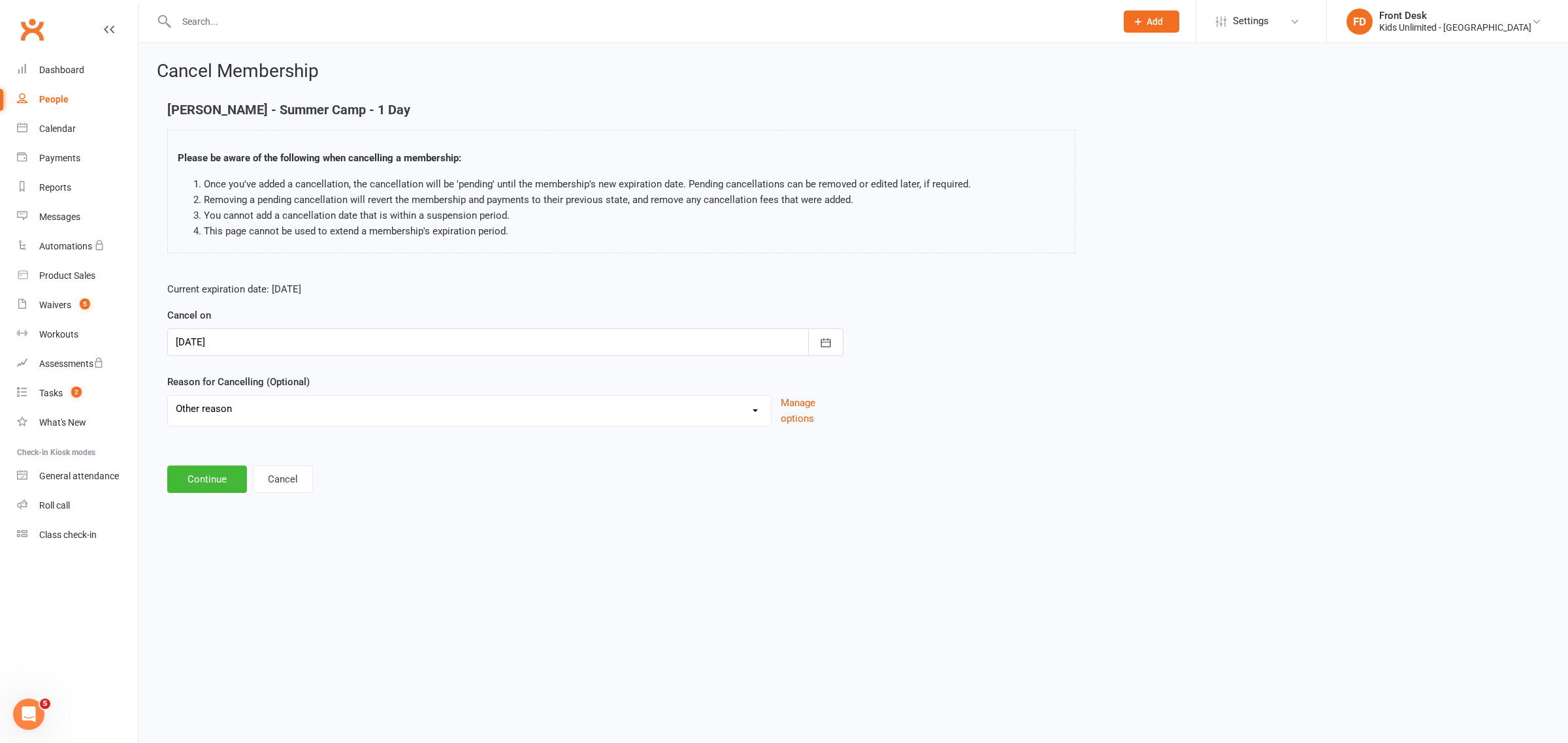
click at [168, 396] on select "Holiday Injury Upgrade Other reason" at bounding box center [469, 409] width 603 height 26
click at [285, 478] on input at bounding box center [505, 480] width 676 height 28
type input "double entry"
click at [193, 542] on button "Continue" at bounding box center [206, 546] width 80 height 28
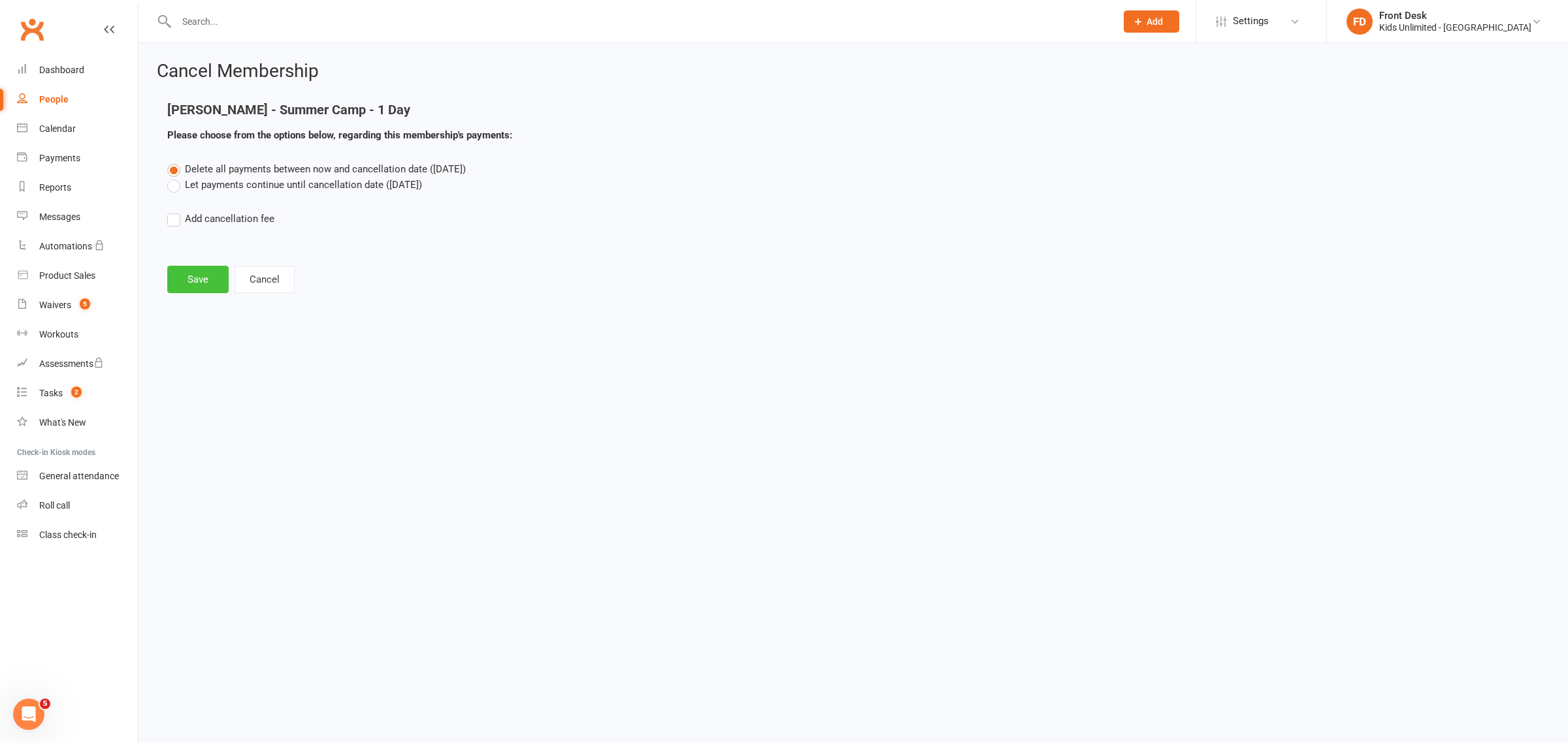
click at [198, 281] on button "Save" at bounding box center [197, 280] width 62 height 28
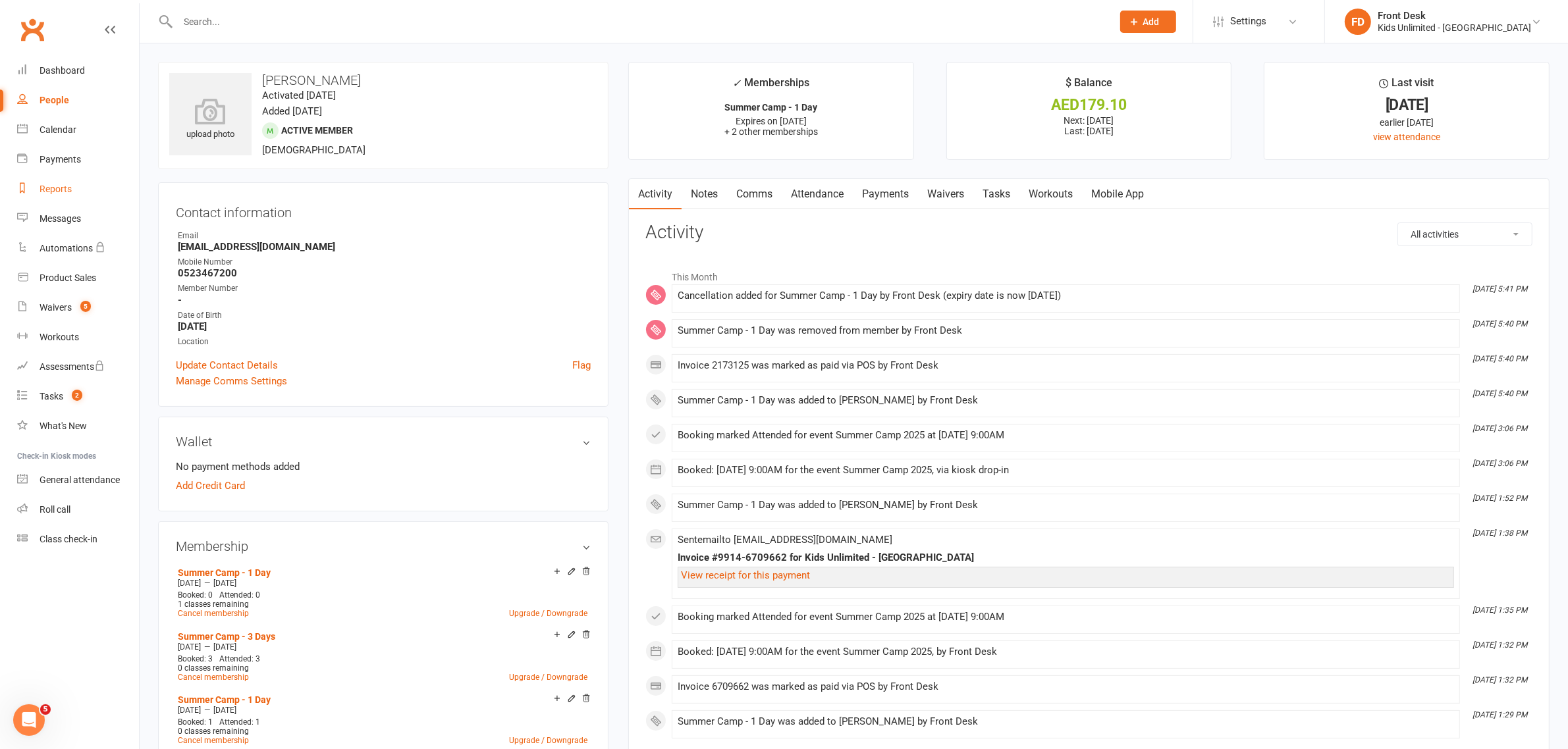
click at [47, 191] on div "Reports" at bounding box center [56, 188] width 32 height 10
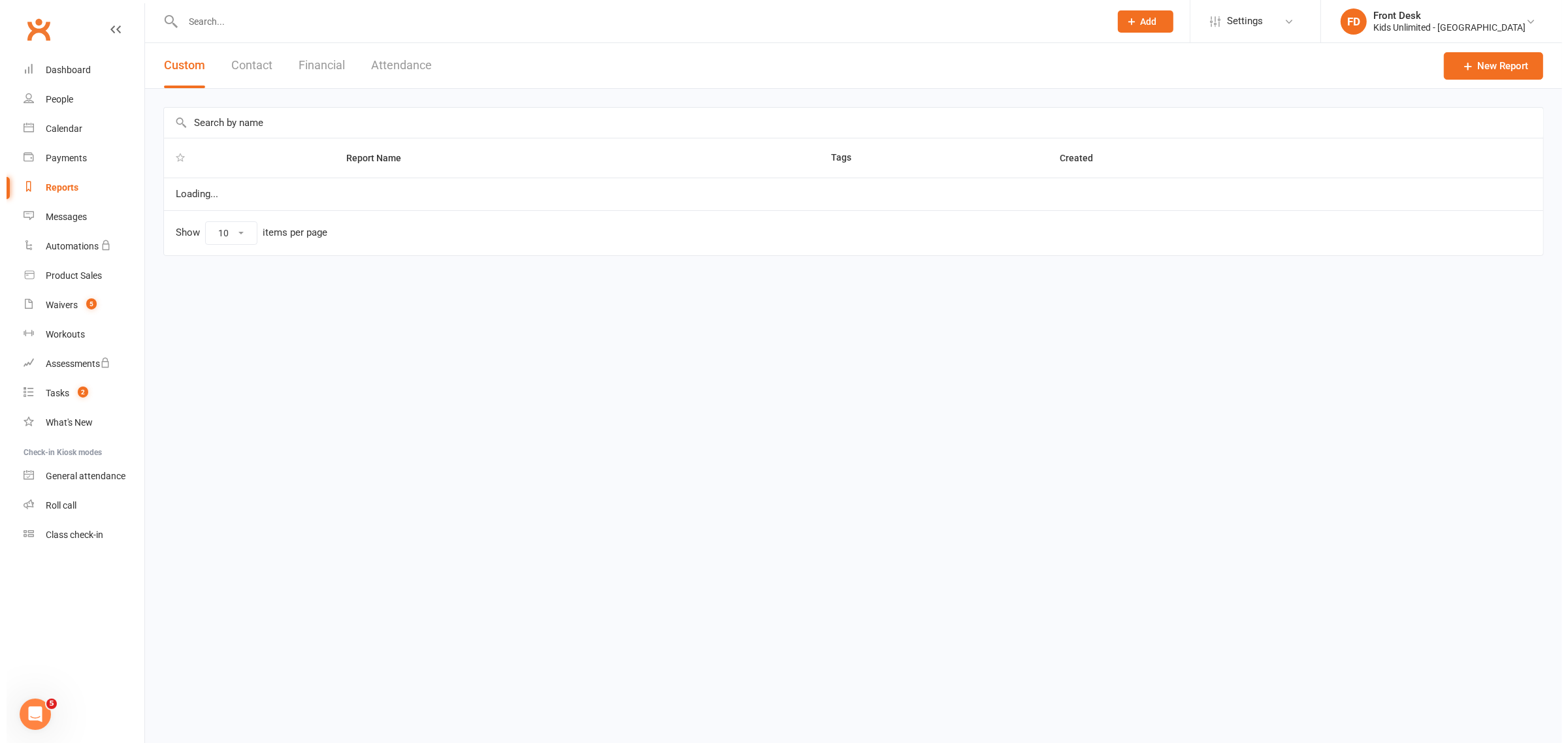
select select "100"
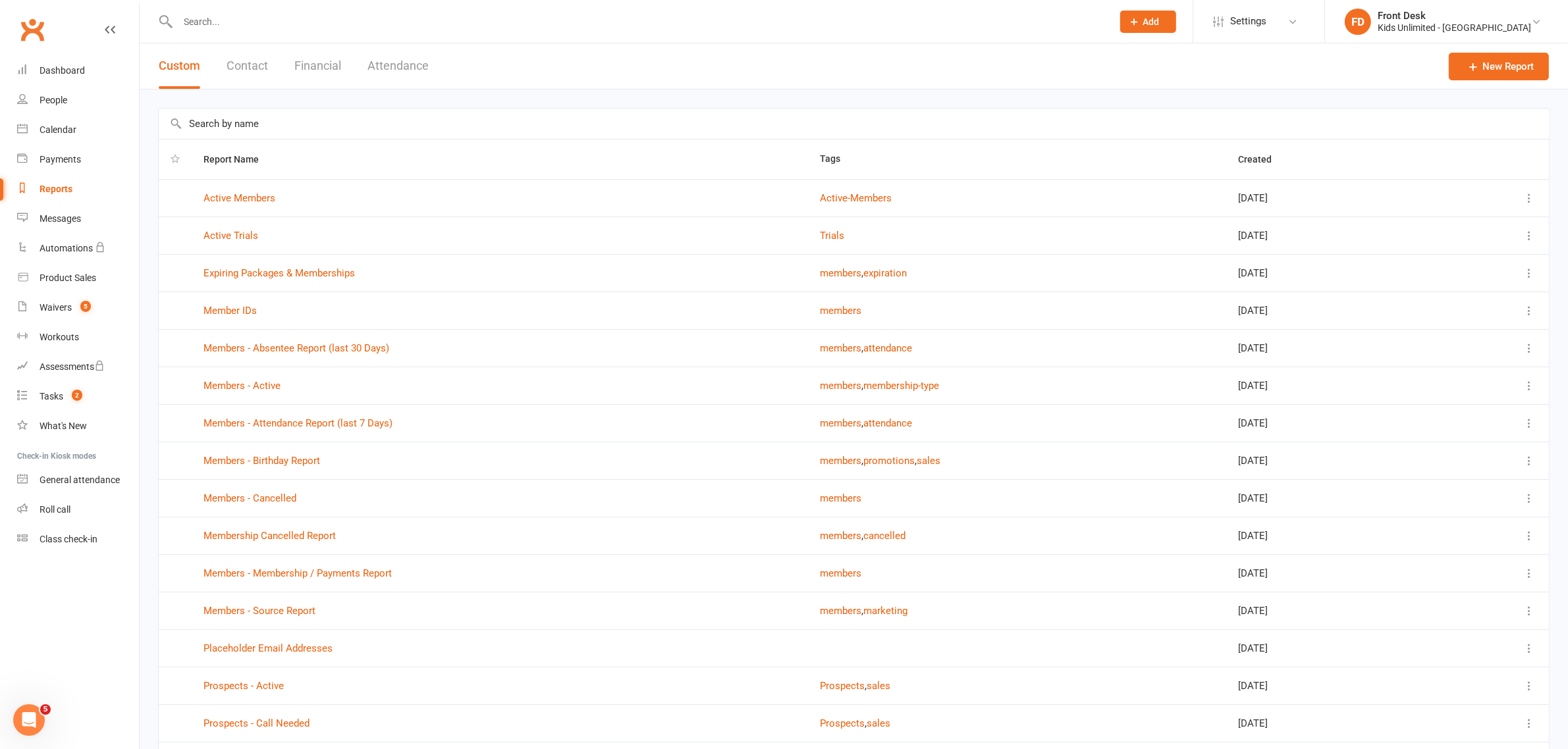
click at [325, 64] on button "Financial" at bounding box center [318, 66] width 47 height 45
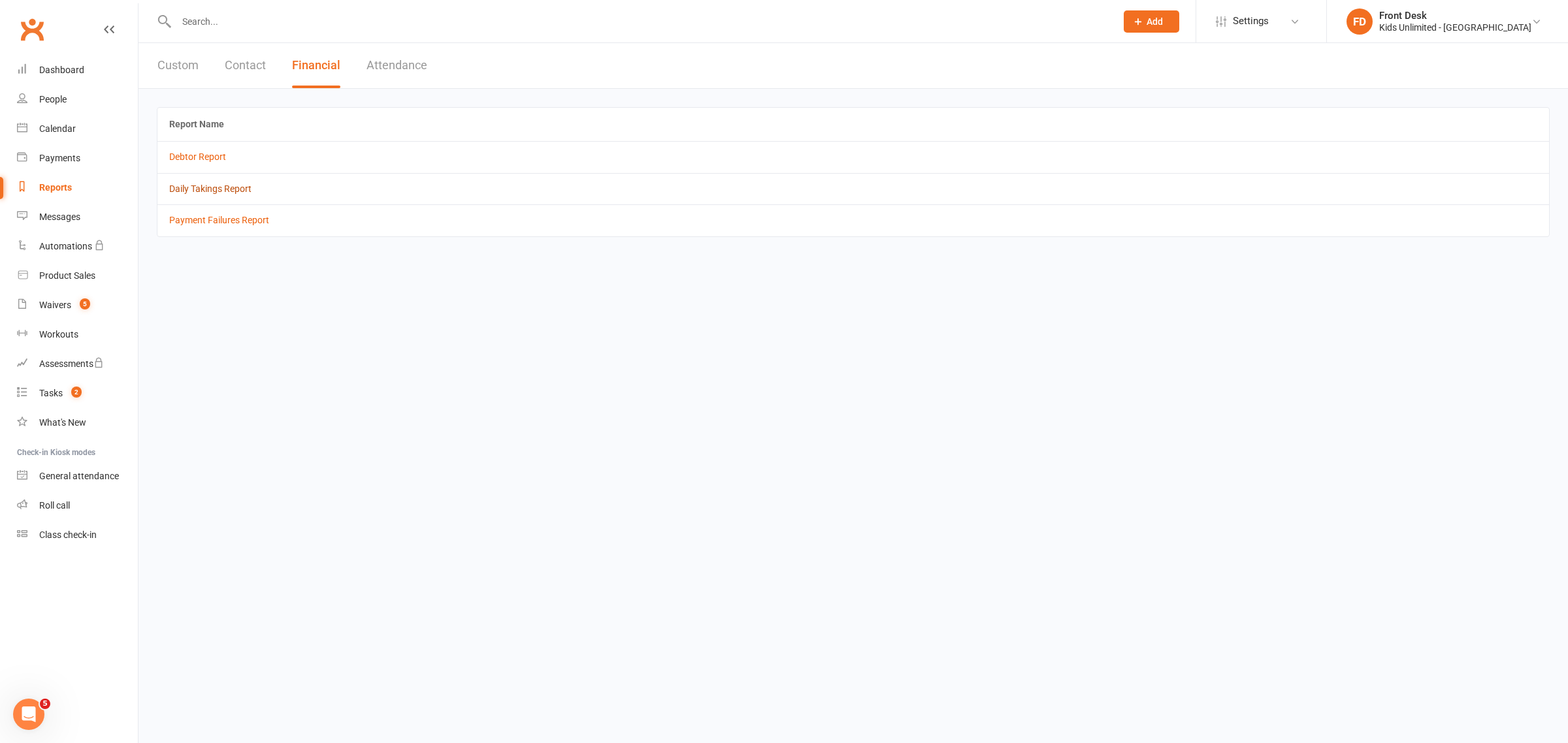
click at [242, 188] on link "Daily Takings Report" at bounding box center [210, 188] width 82 height 10
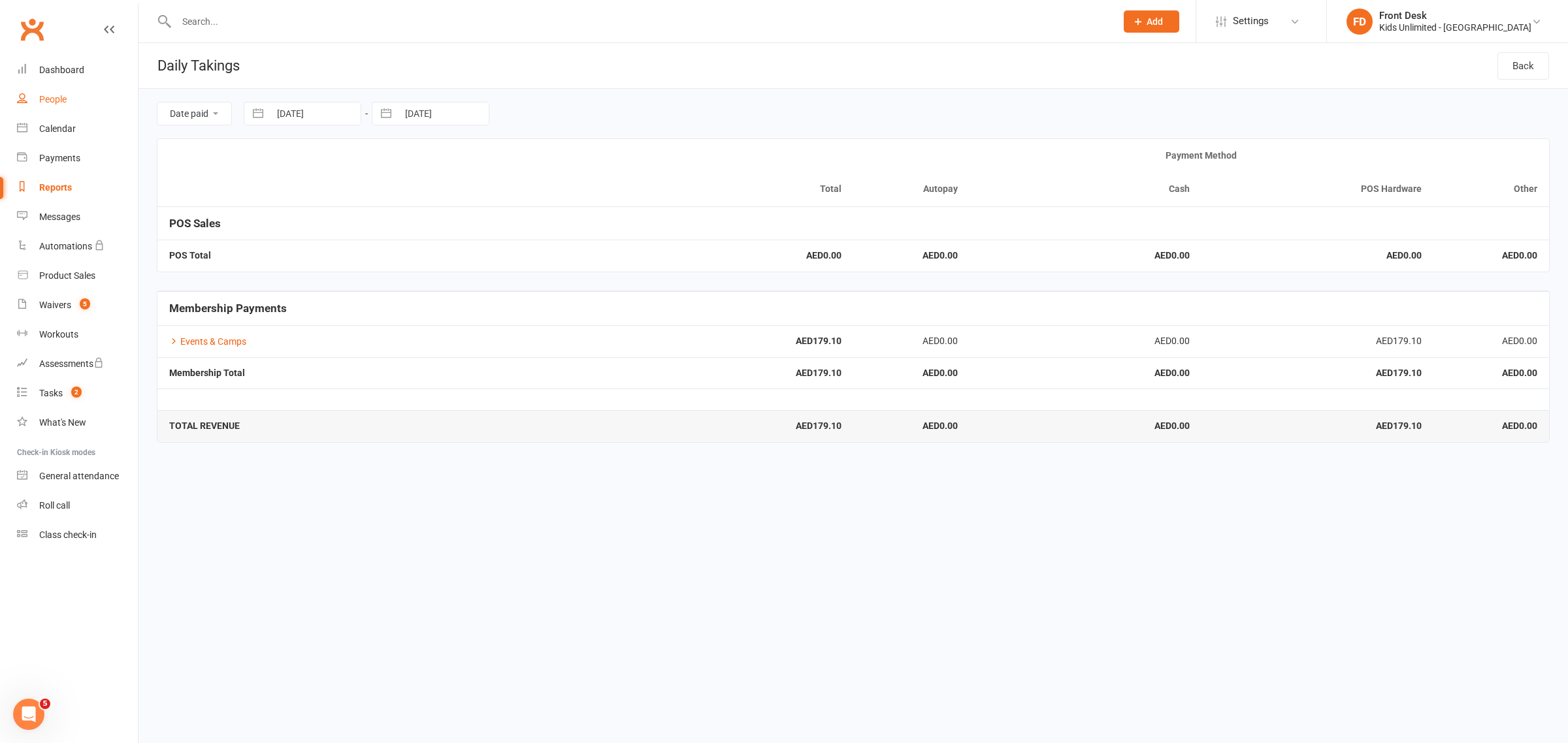
click at [48, 96] on div "People" at bounding box center [53, 99] width 28 height 10
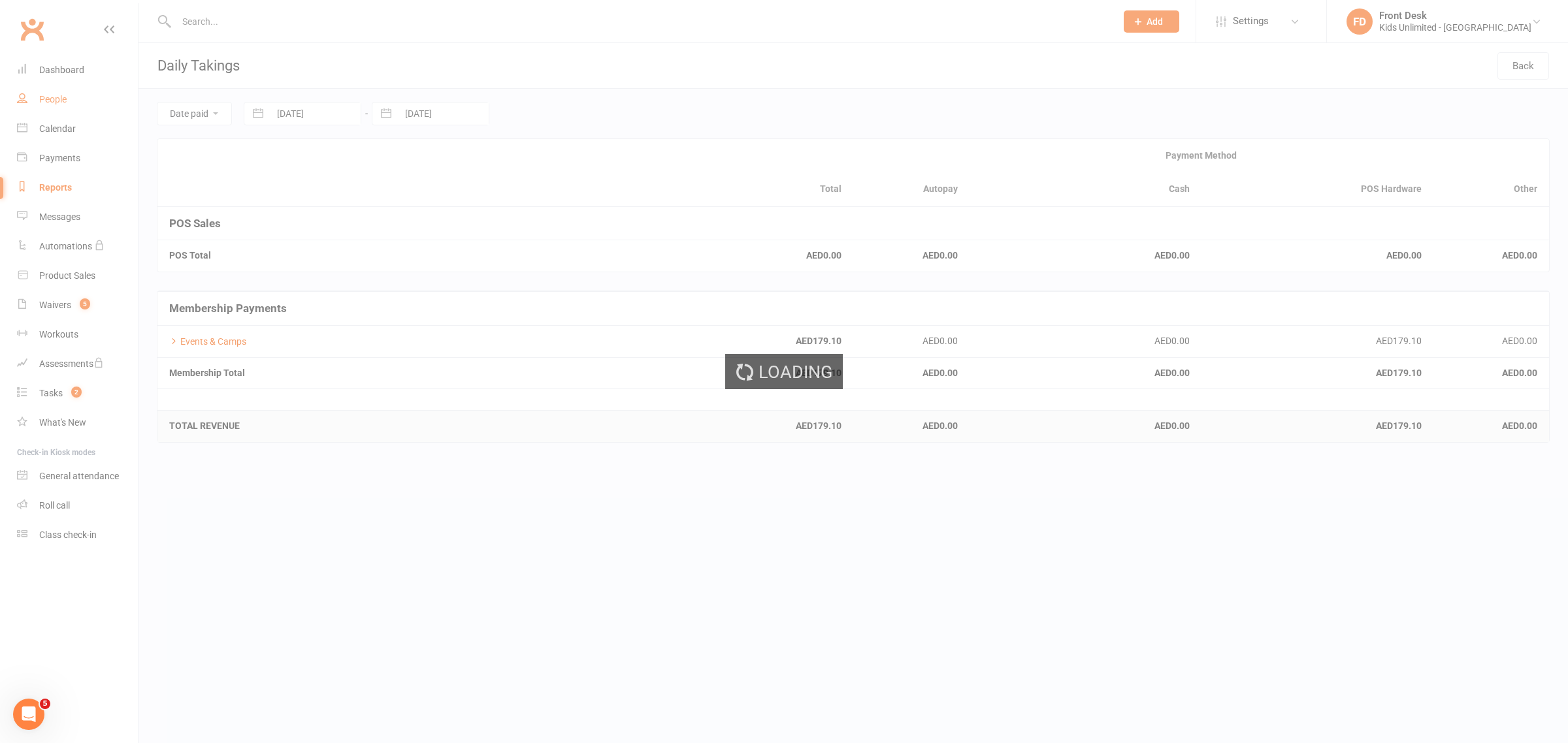
select select "100"
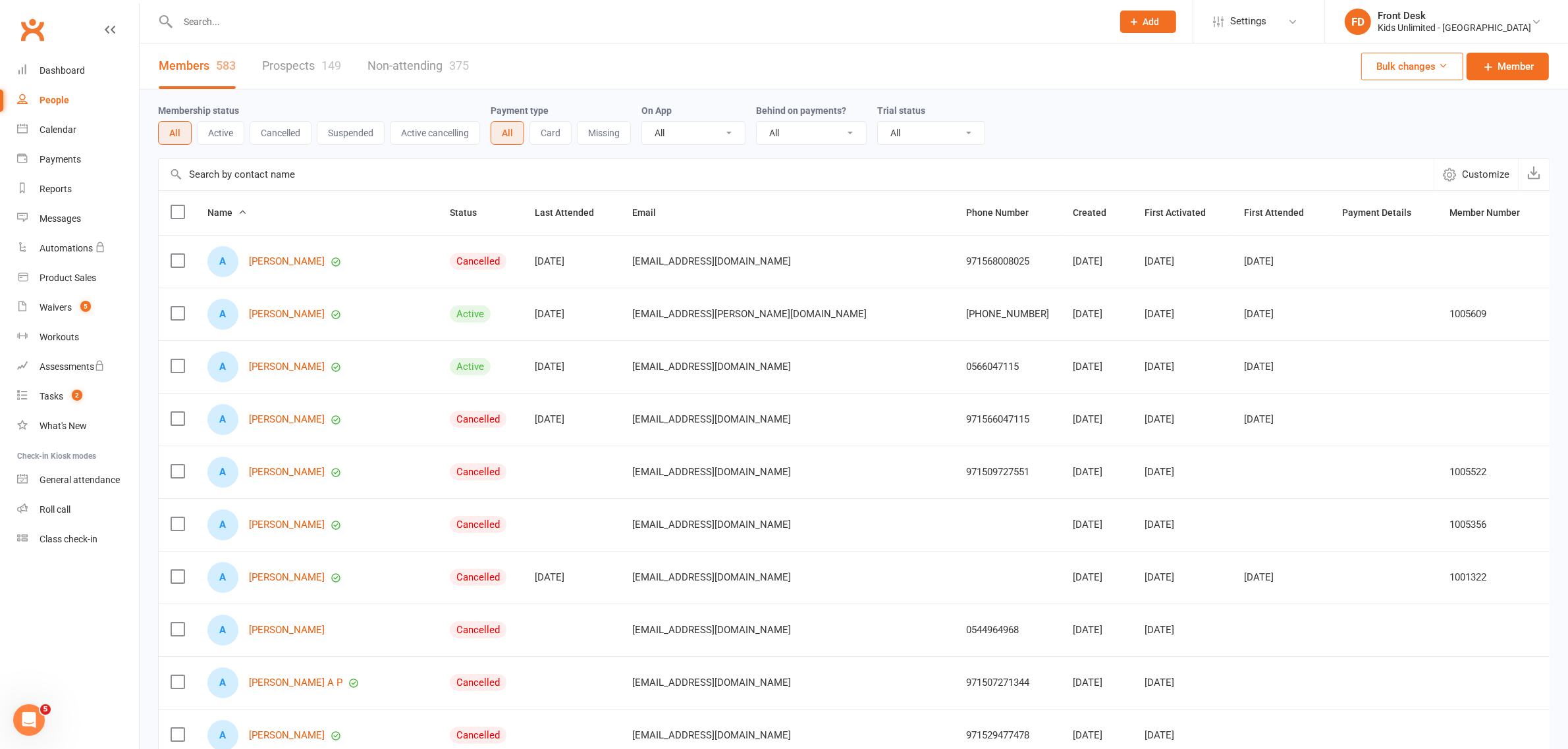
click at [225, 24] on input "text" at bounding box center [638, 22] width 929 height 18
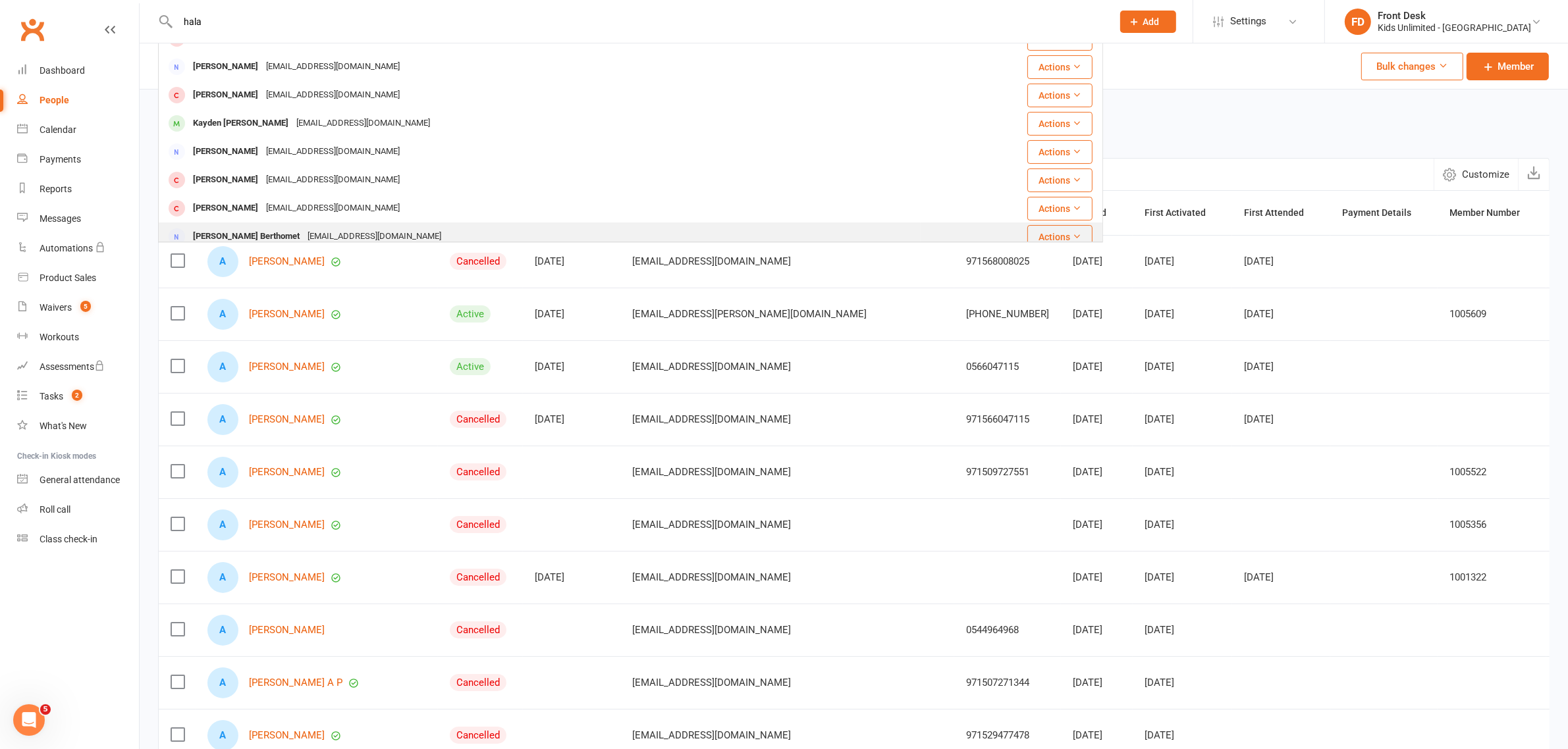
scroll to position [329, 0]
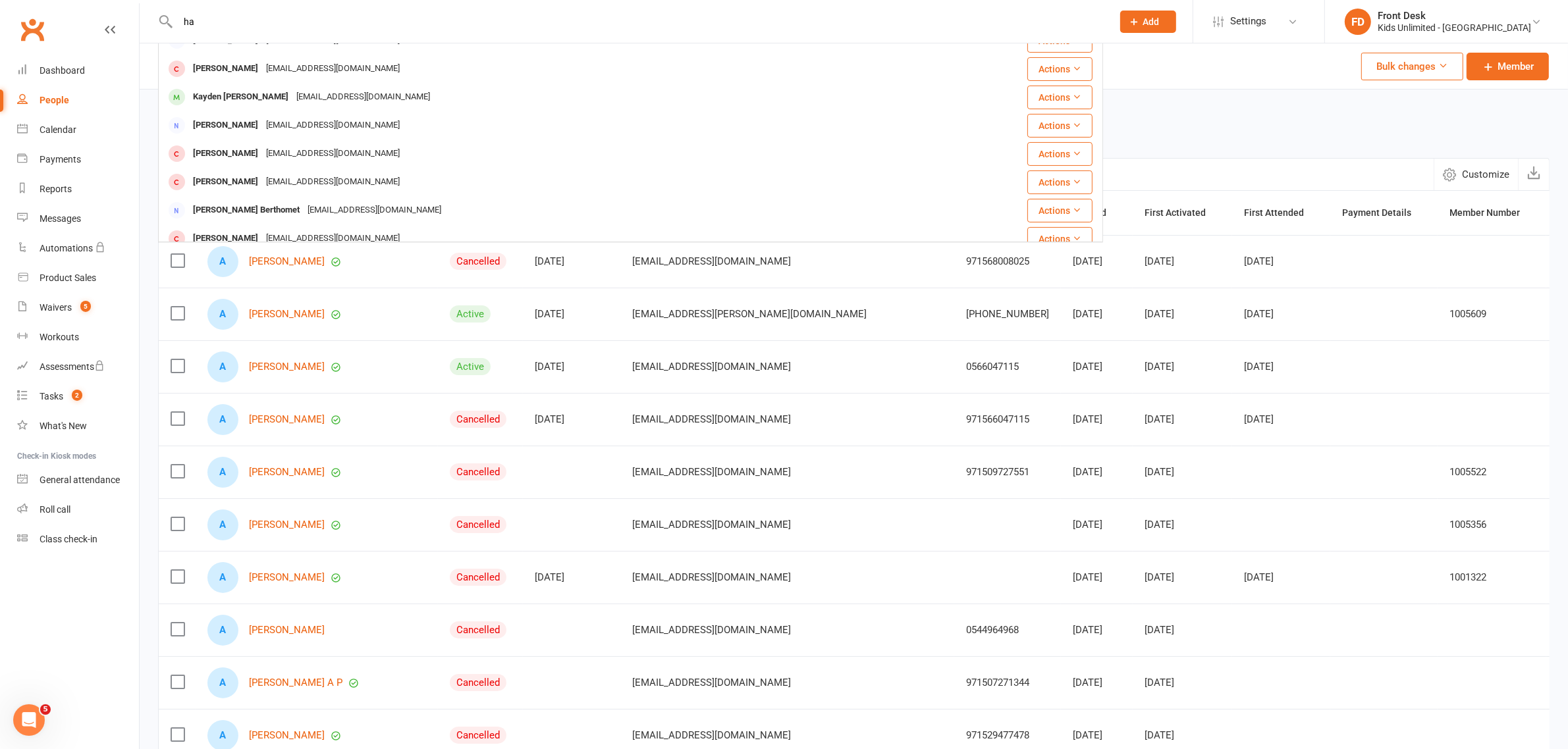
type input "h"
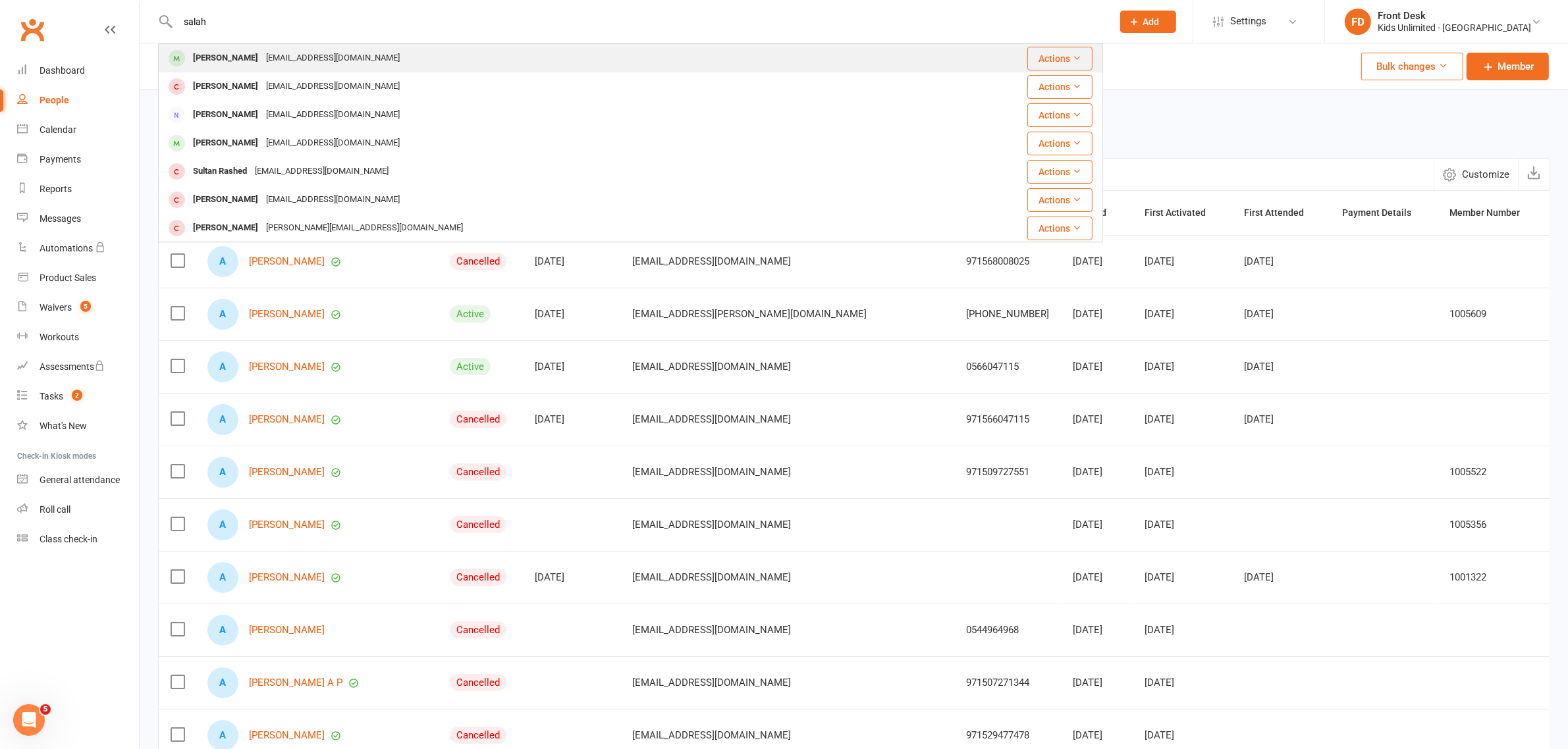
type input "salah"
click at [221, 57] on div "[PERSON_NAME]" at bounding box center [225, 58] width 73 height 19
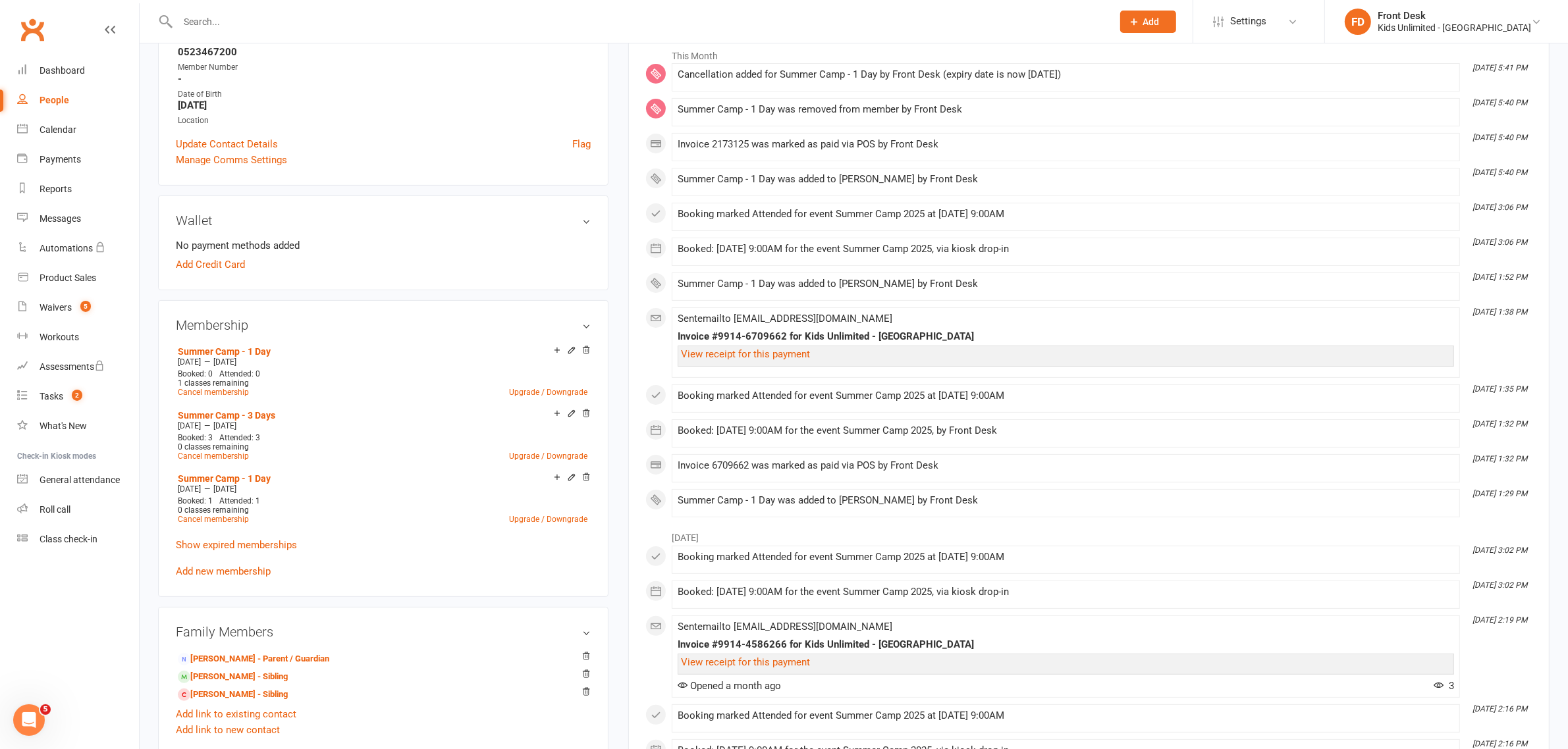
scroll to position [247, 0]
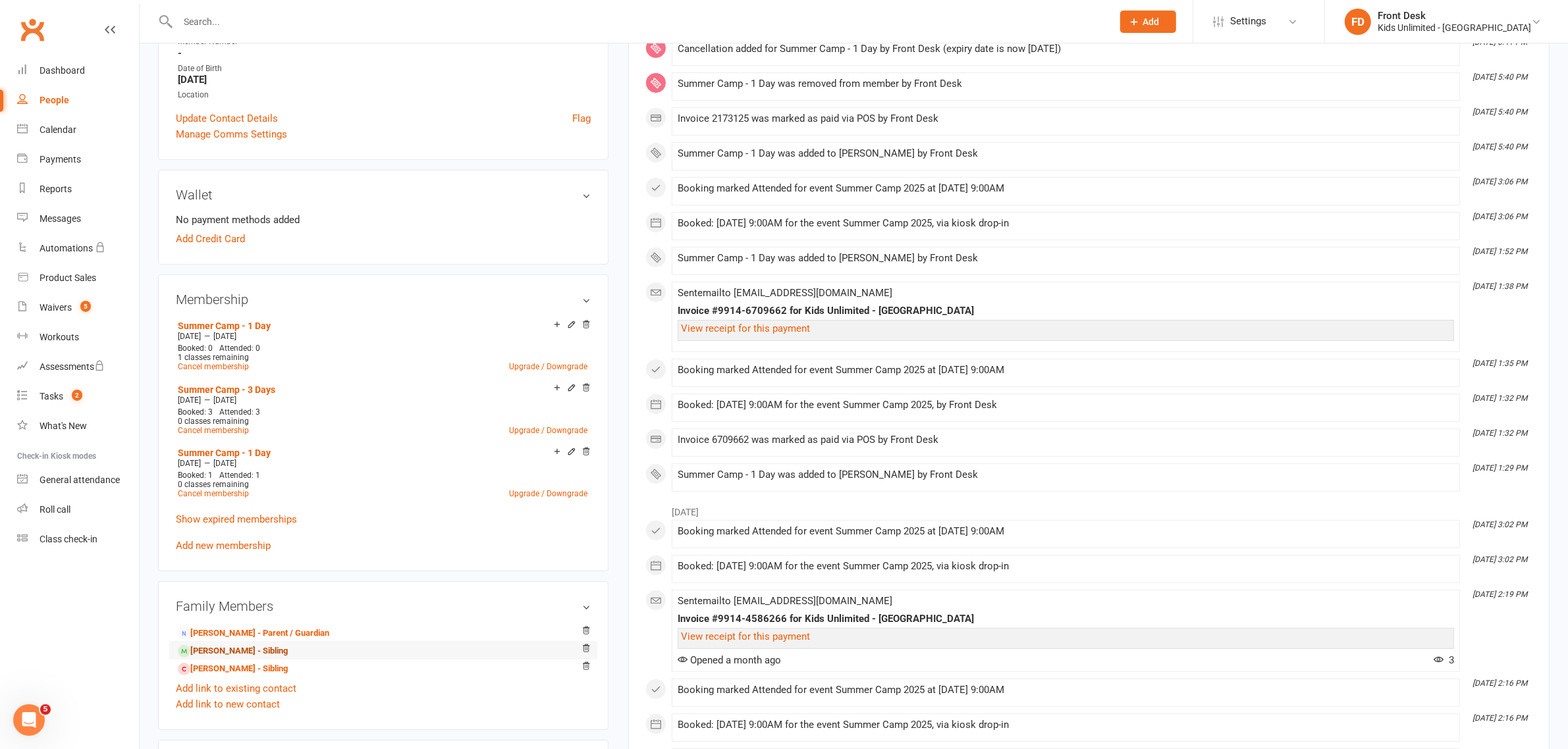
click at [218, 648] on link "[PERSON_NAME] - Sibling" at bounding box center [233, 651] width 110 height 14
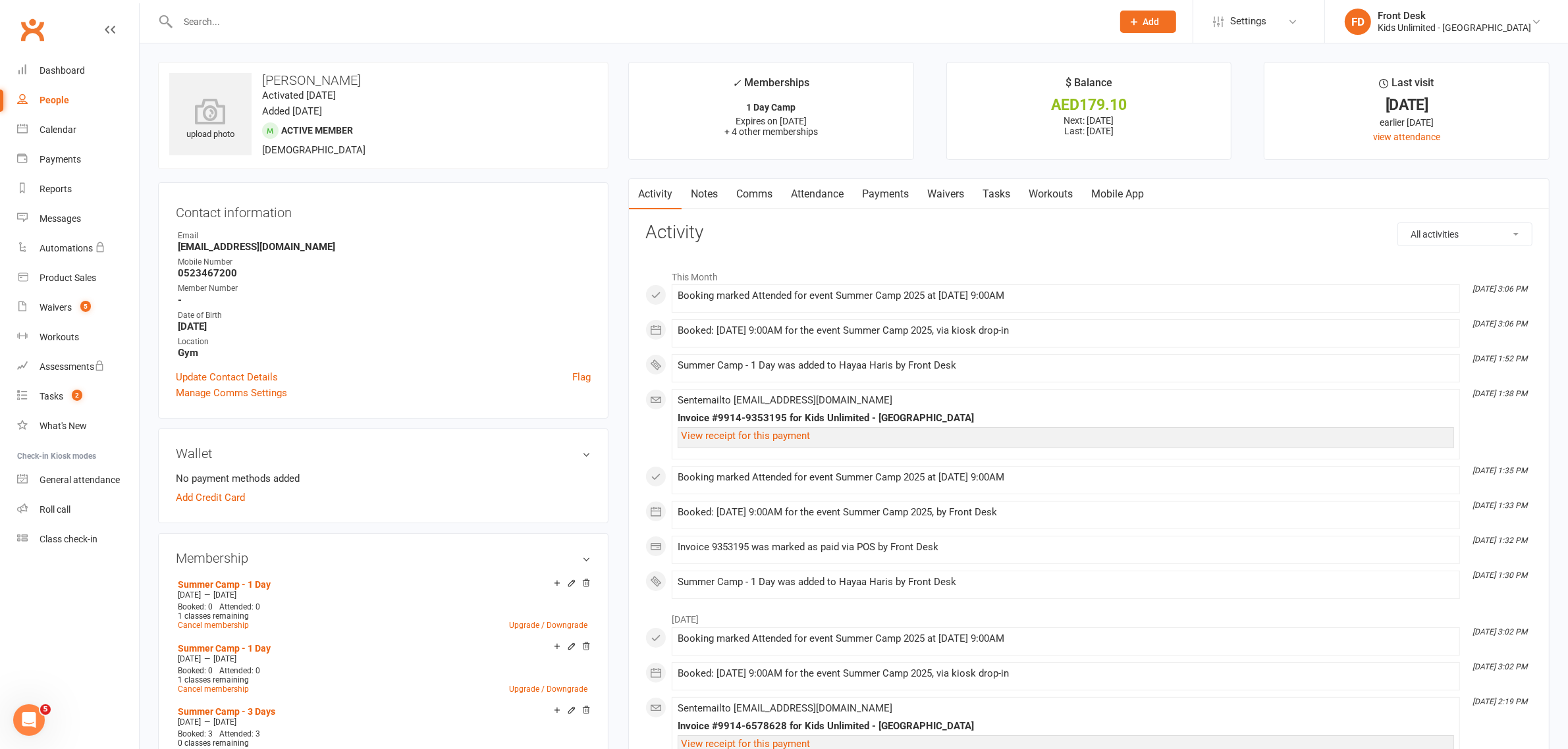
click at [889, 196] on link "Payments" at bounding box center [885, 194] width 65 height 30
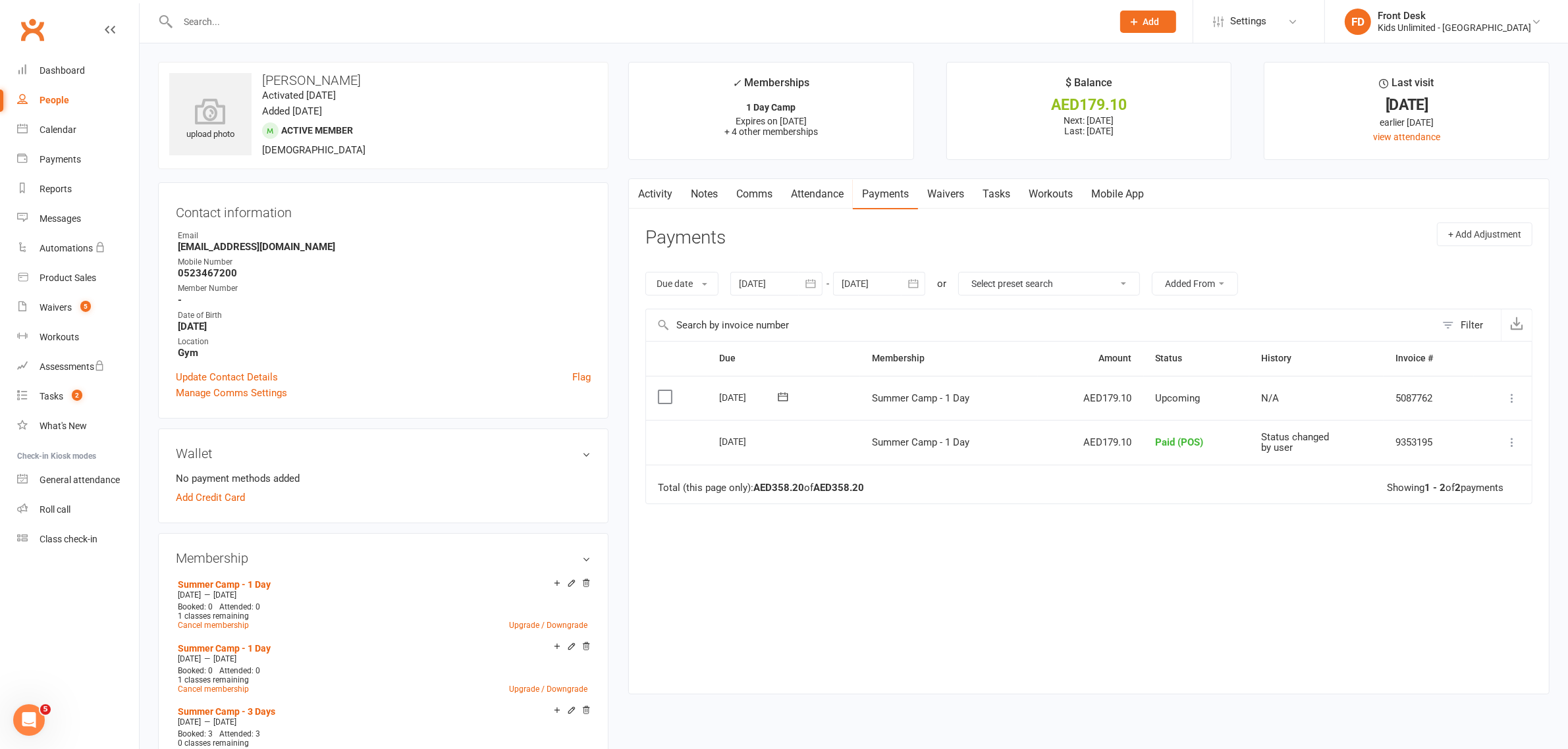
click at [667, 400] on label at bounding box center [666, 396] width 17 height 13
click at [667, 390] on input "checkbox" at bounding box center [662, 390] width 8 height 0
click at [1528, 716] on icon "button" at bounding box center [1530, 718] width 10 height 10
click at [1460, 630] on link "Paid (POS)" at bounding box center [1484, 631] width 131 height 27
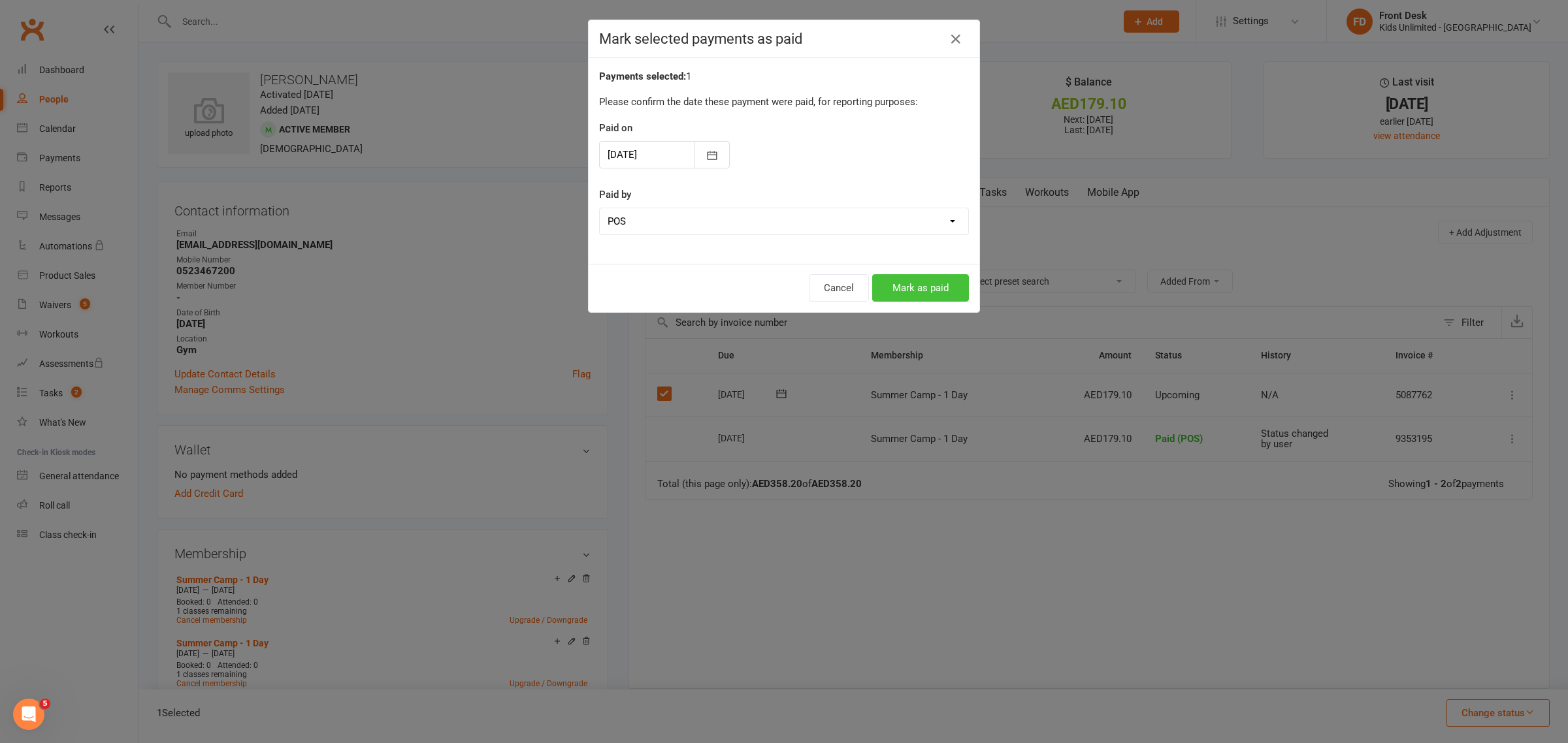
click at [921, 282] on button "Mark as paid" at bounding box center [920, 288] width 97 height 28
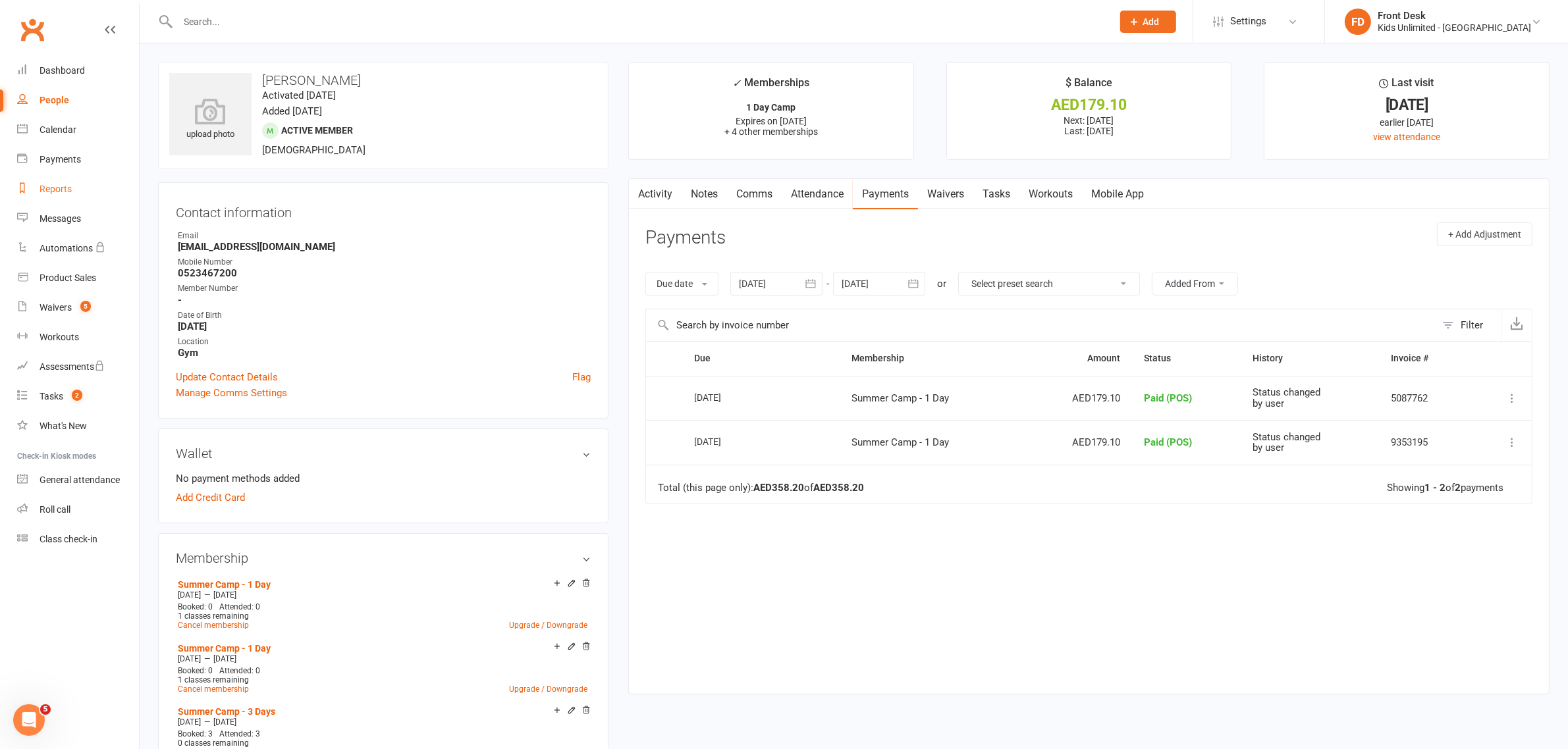
drag, startPoint x: 41, startPoint y: 188, endPoint x: 57, endPoint y: 178, distance: 18.9
click at [43, 186] on div "Reports" at bounding box center [56, 188] width 32 height 10
select select "100"
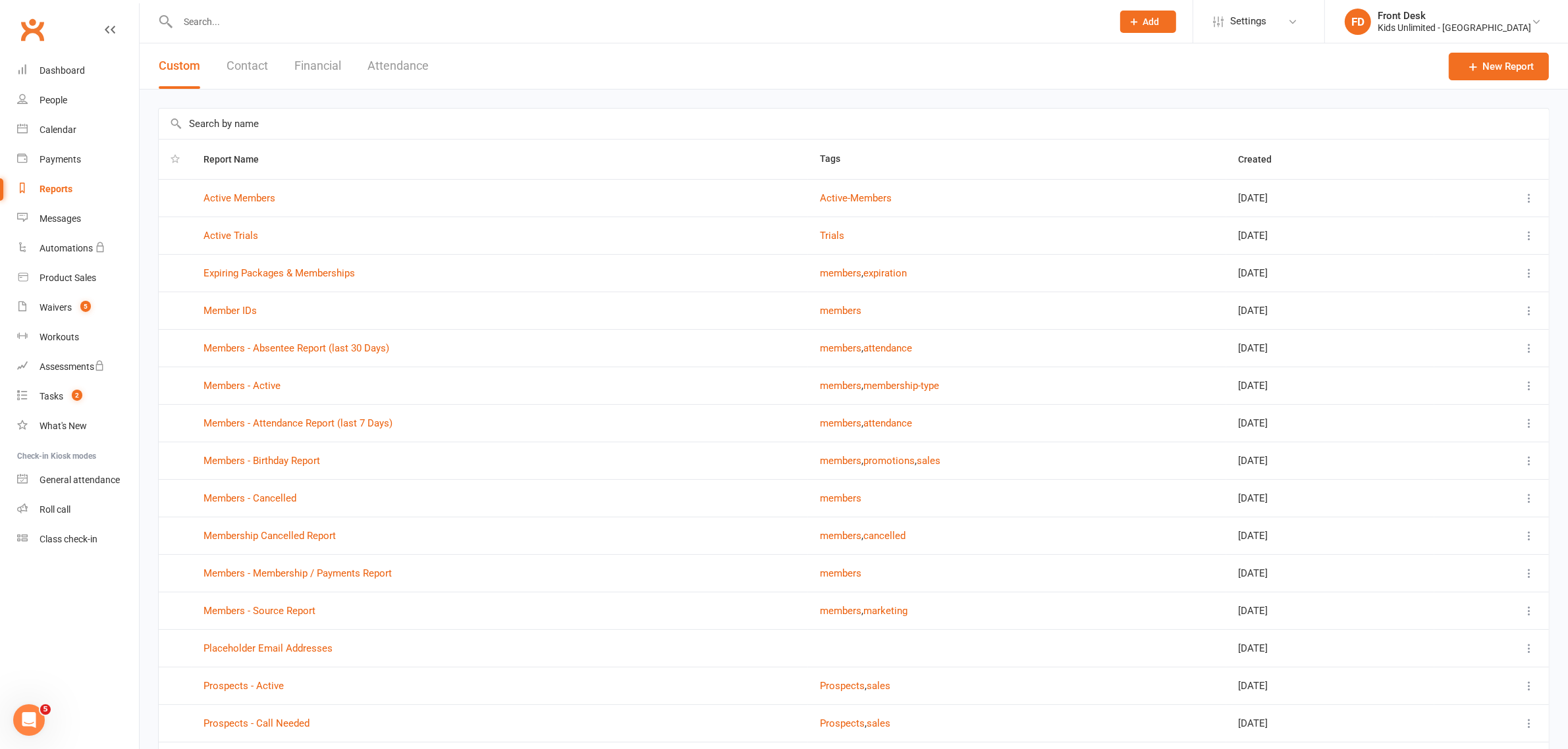
click at [299, 70] on button "Financial" at bounding box center [318, 66] width 47 height 45
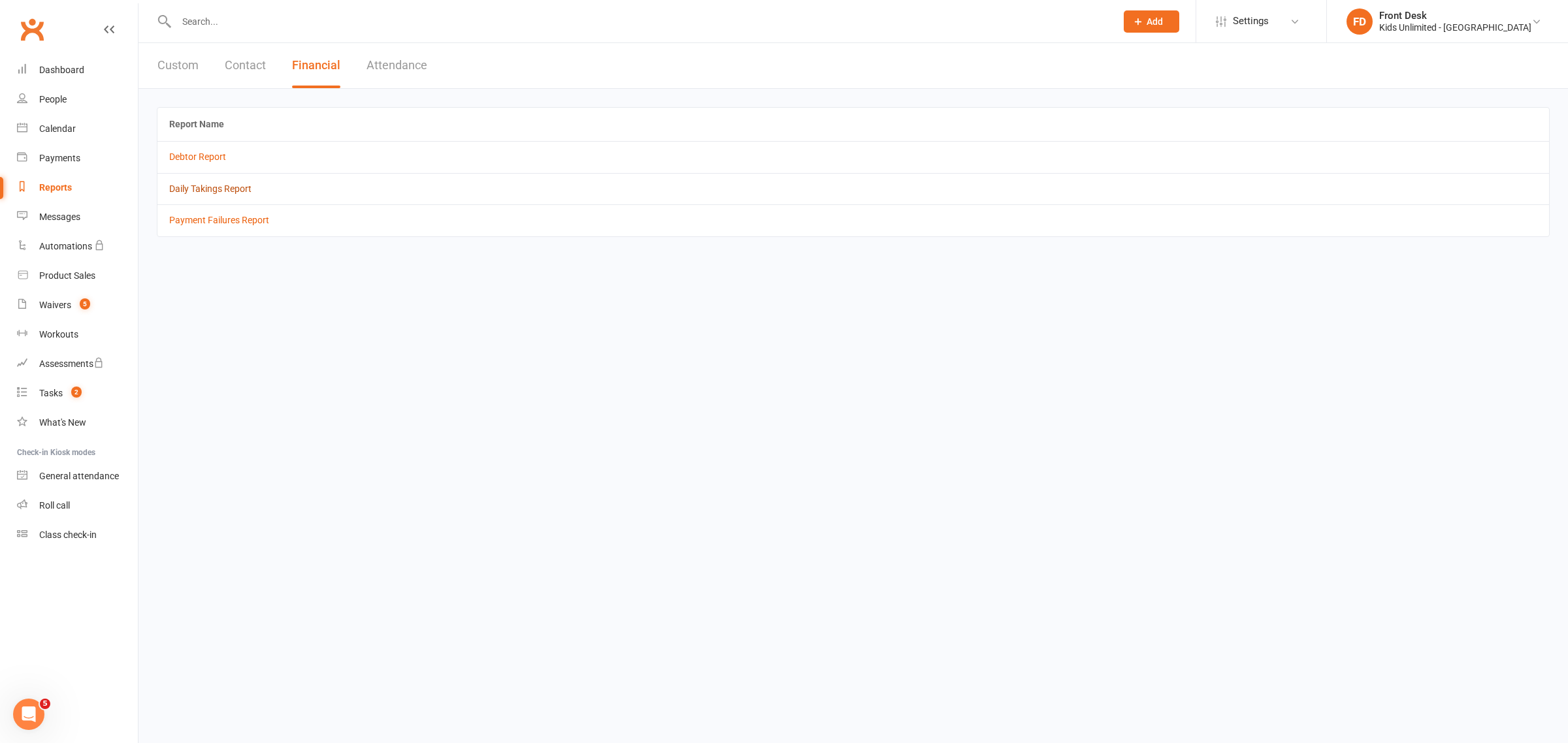
click at [223, 185] on link "Daily Takings Report" at bounding box center [210, 188] width 82 height 10
